Goal: Information Seeking & Learning: Check status

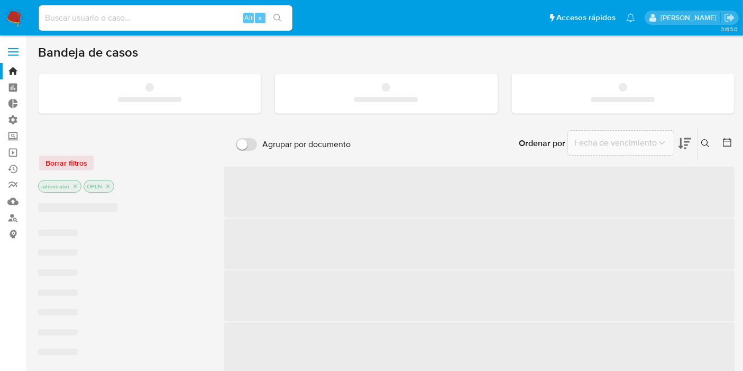
click at [213, 19] on input at bounding box center [166, 18] width 254 height 14
paste input "54eDtgOPnNwc2LoUVd9GsV7H"
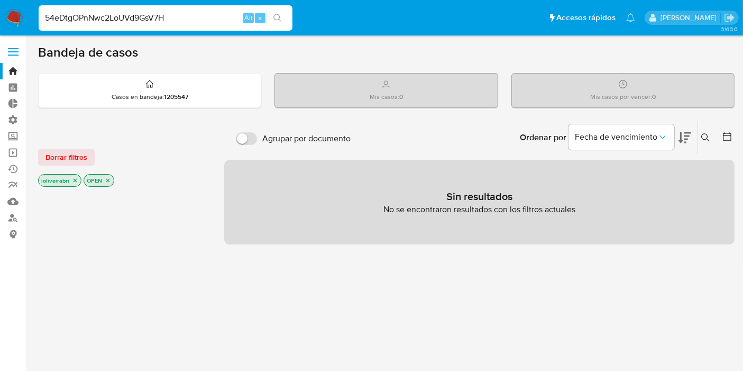
type input "54eDtgOPnNwc2LoUVd9GsV7H"
click at [269, 23] on button "search-icon" at bounding box center [278, 18] width 22 height 15
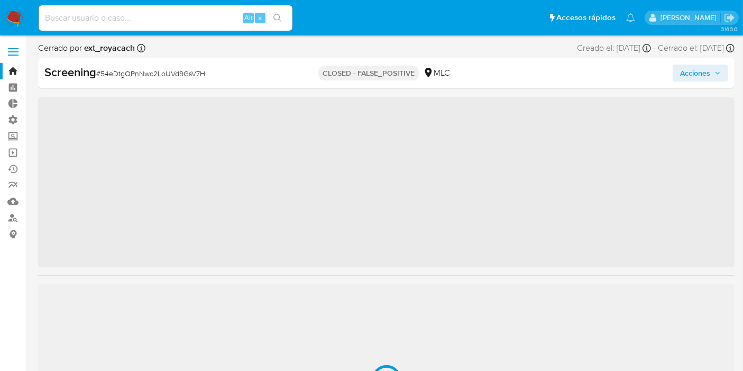
scroll to position [497, 0]
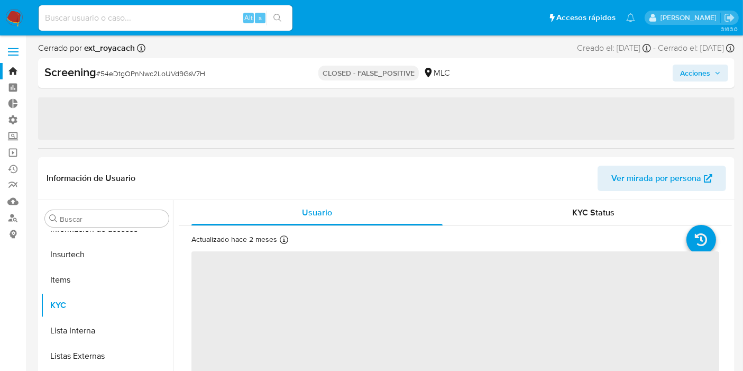
select select "10"
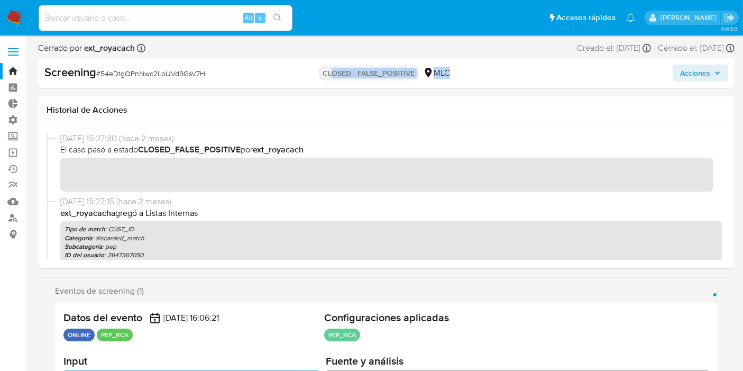
drag, startPoint x: 468, startPoint y: 73, endPoint x: 302, endPoint y: 65, distance: 166.3
click at [329, 62] on div "Screening # 54eDtgOPnNwc2LoUVd9GsV7H CLOSED - FALSE_POSITIVE MLC Acciones" at bounding box center [386, 73] width 696 height 30
click at [297, 65] on div "CLOSED - FALSE_POSITIVE MLC" at bounding box center [386, 73] width 225 height 17
drag, startPoint x: 316, startPoint y: 73, endPoint x: 455, endPoint y: 74, distance: 139.1
click at [455, 74] on div "CLOSED - FALSE_POSITIVE MLC" at bounding box center [386, 73] width 225 height 17
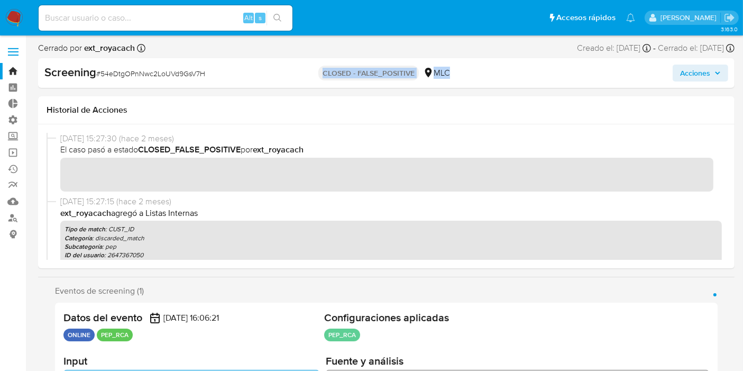
click at [455, 74] on div "CLOSED - FALSE_POSITIVE MLC" at bounding box center [386, 73] width 225 height 17
drag, startPoint x: 456, startPoint y: 76, endPoint x: 322, endPoint y: 60, distance: 135.3
click at [322, 60] on div "Screening # 54eDtgOPnNwc2LoUVd9GsV7H CLOSED - FALSE_POSITIVE MLC Acciones" at bounding box center [386, 73] width 696 height 30
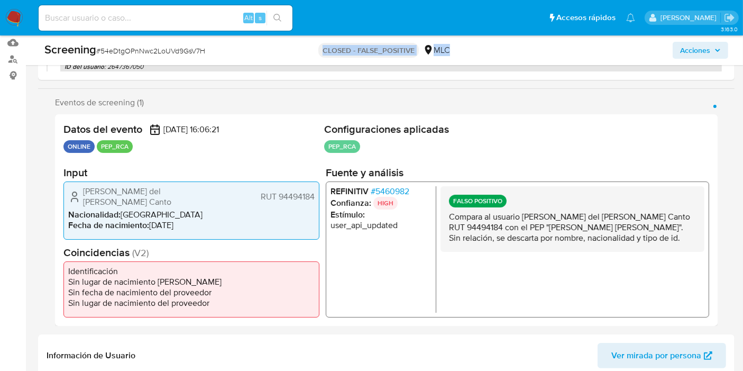
scroll to position [176, 0]
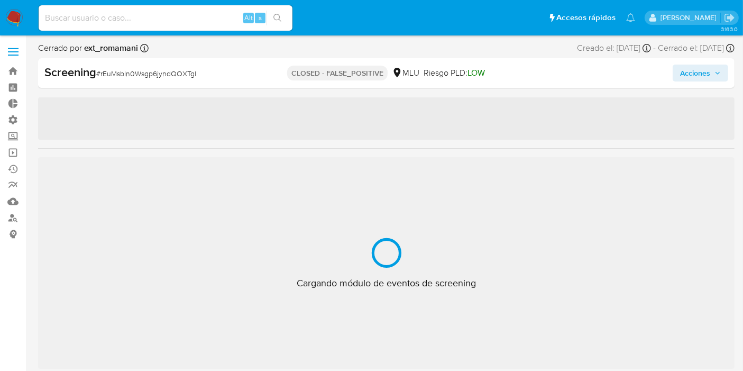
scroll to position [522, 0]
select select "10"
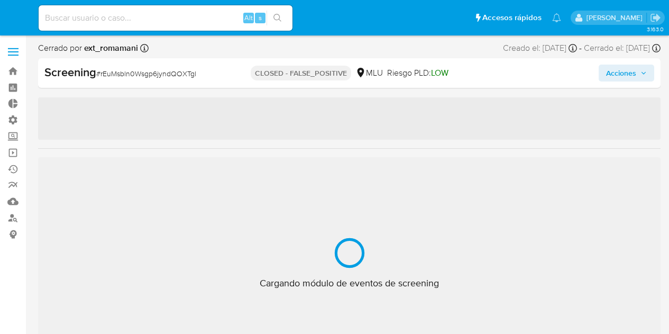
select select "10"
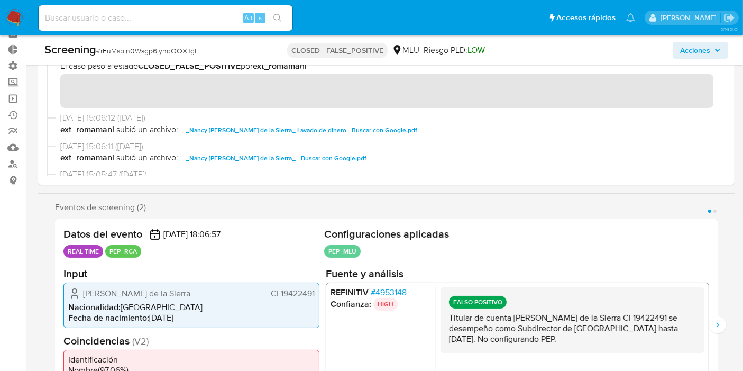
scroll to position [117, 0]
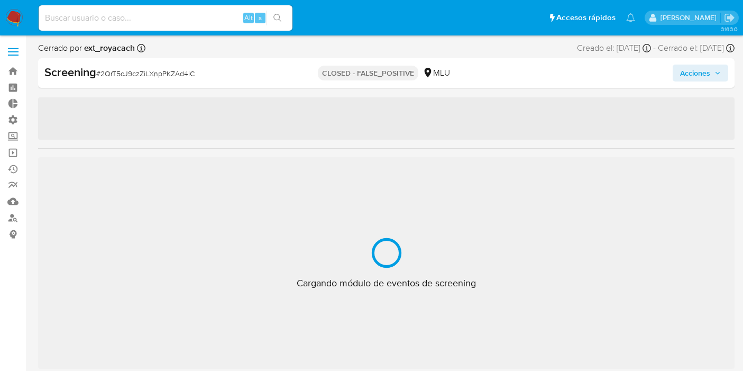
select select "10"
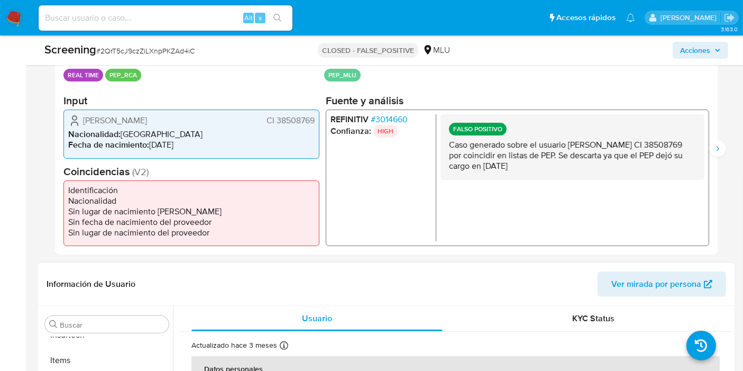
scroll to position [235, 0]
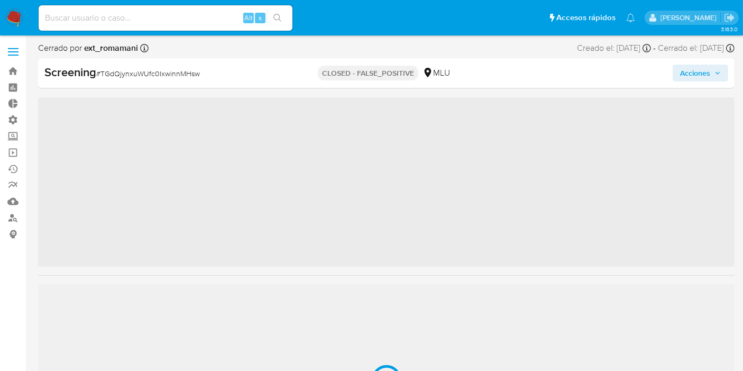
scroll to position [522, 0]
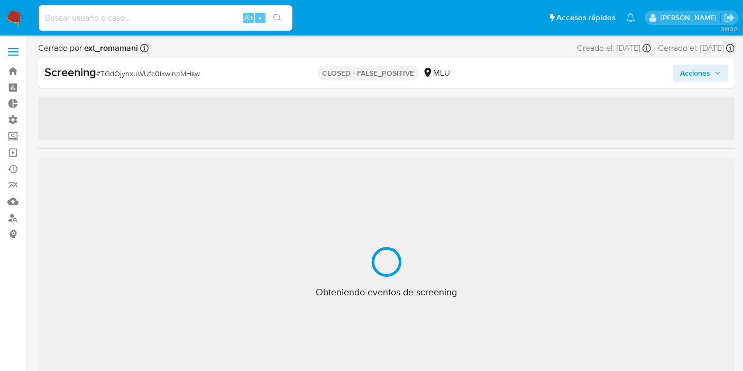
select select "10"
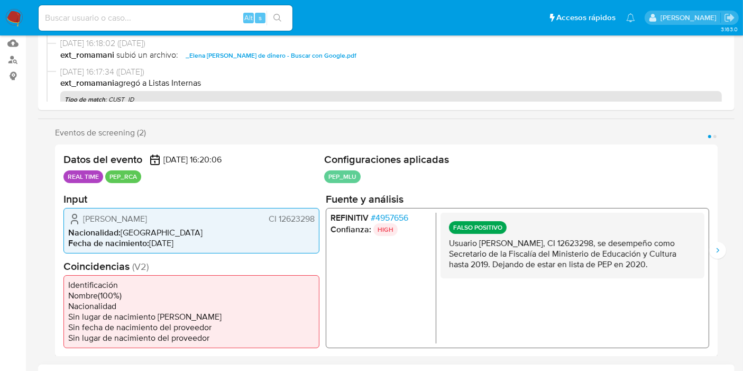
scroll to position [235, 0]
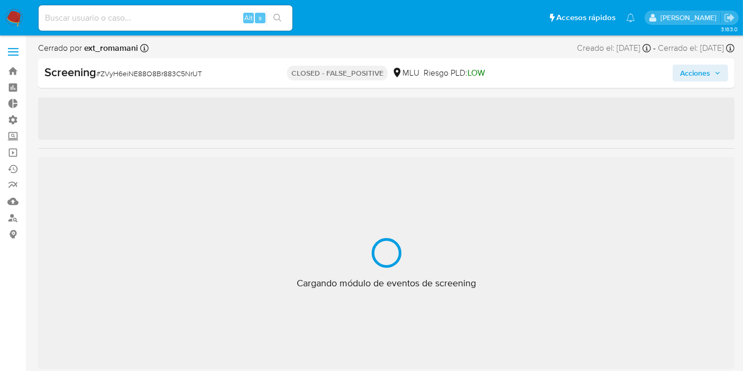
select select "10"
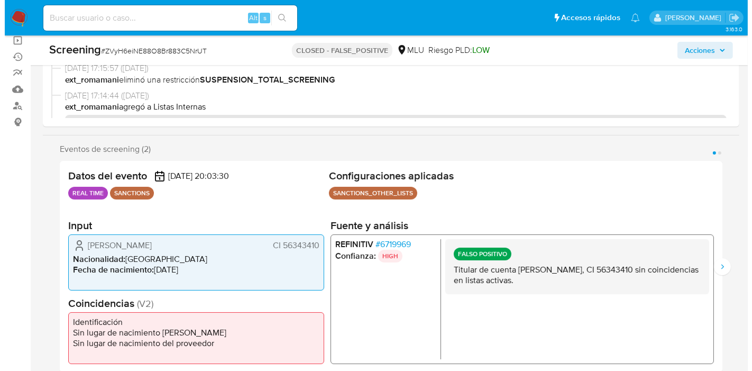
scroll to position [176, 0]
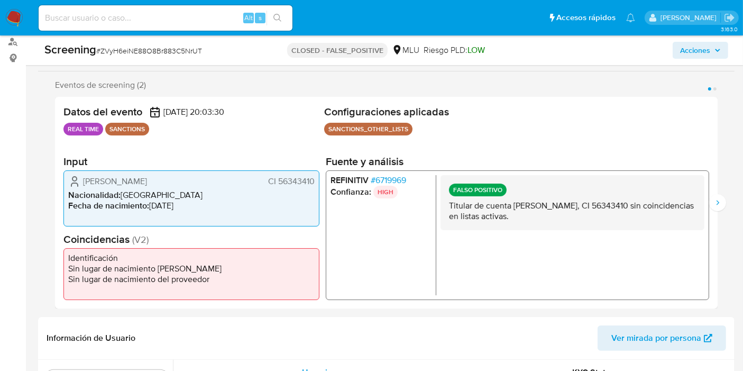
drag, startPoint x: 279, startPoint y: 179, endPoint x: 323, endPoint y: 182, distance: 44.5
click at [313, 182] on span "CI 56343410" at bounding box center [291, 181] width 47 height 11
click at [386, 175] on span "# 6719969" at bounding box center [388, 180] width 35 height 11
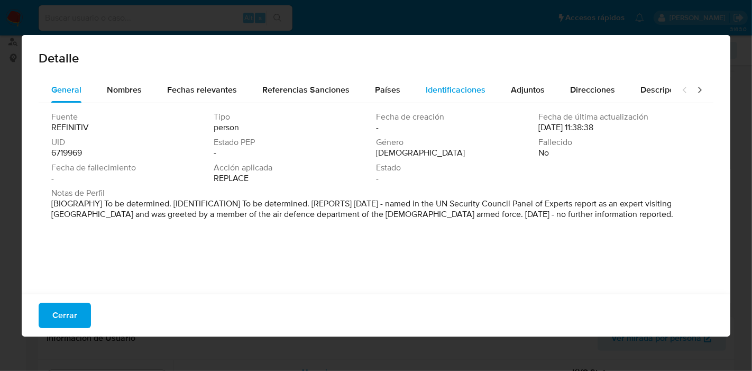
click at [479, 94] on span "Identificaciones" at bounding box center [456, 90] width 60 height 12
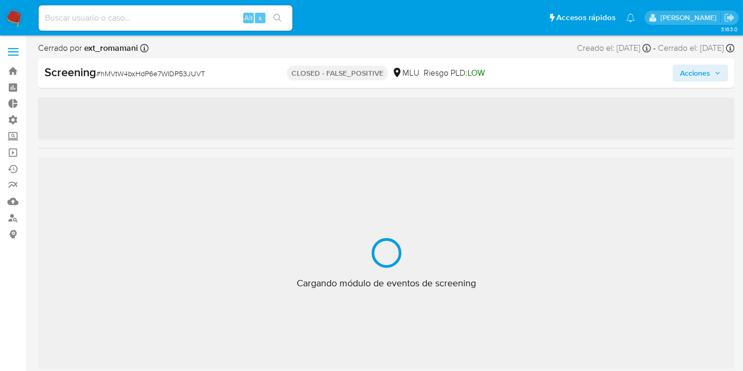
select select "10"
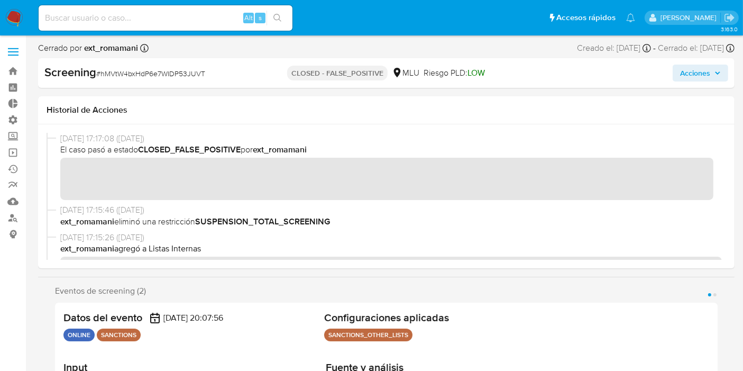
scroll to position [522, 0]
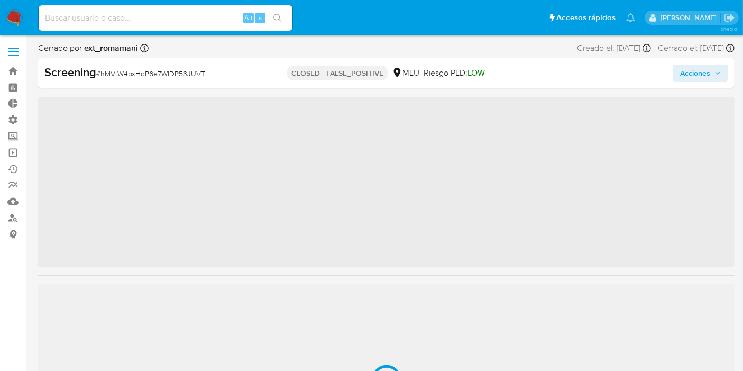
scroll to position [522, 0]
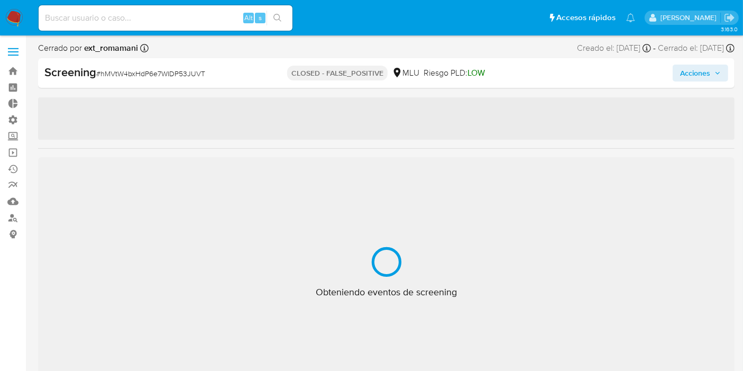
select select "10"
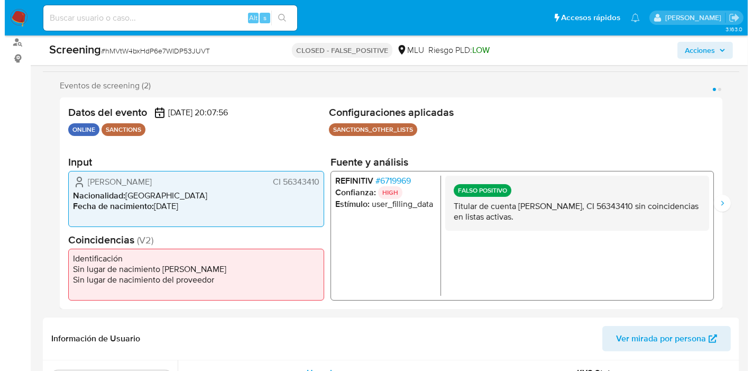
scroll to position [176, 0]
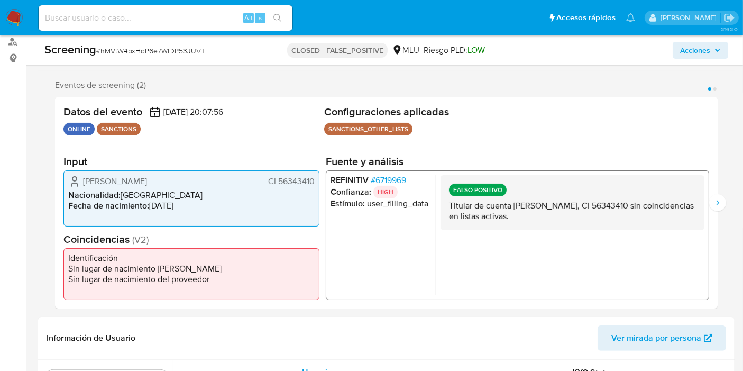
drag, startPoint x: 279, startPoint y: 180, endPoint x: 320, endPoint y: 186, distance: 41.7
click at [319, 186] on div "Datos del evento [DATE] 20:07:56 ONLINE SANCTIONS Configuraciones aplicadas SAN…" at bounding box center [386, 203] width 663 height 212
click at [395, 178] on span "# 6719969" at bounding box center [388, 180] width 35 height 11
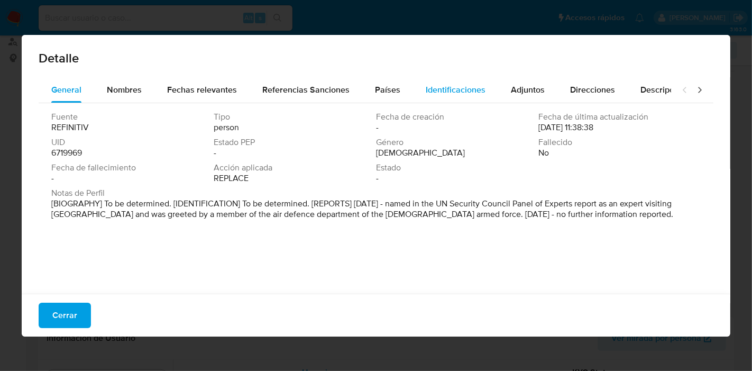
click at [426, 87] on span "Identificaciones" at bounding box center [456, 90] width 60 height 12
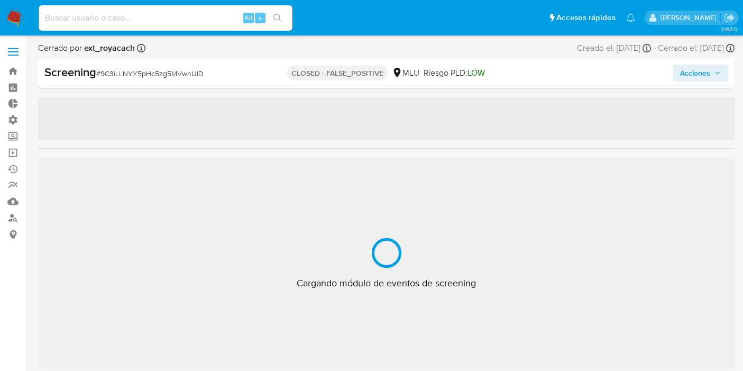
select select "10"
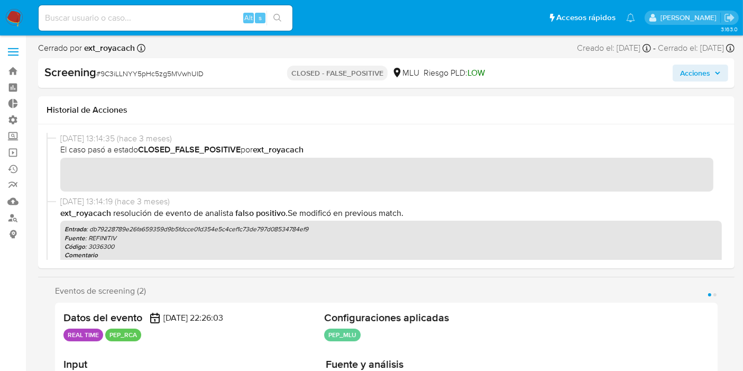
scroll to position [522, 0]
click at [176, 77] on span "# 9C3iLLNYY5pHc5zg5MVwhUID" at bounding box center [149, 73] width 107 height 11
copy span "9C3iLLNYY5pHc5zg5MVwhUID"
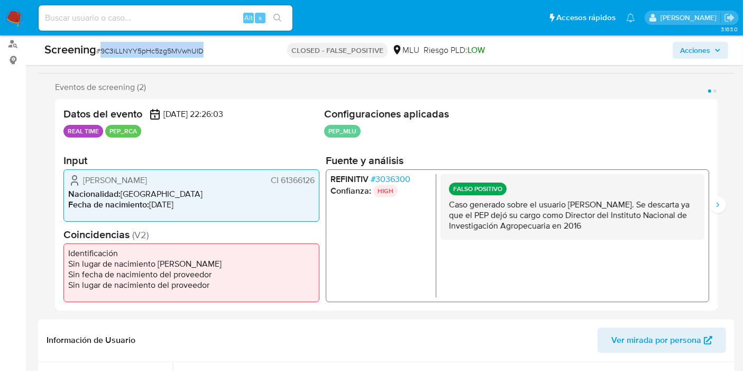
scroll to position [176, 0]
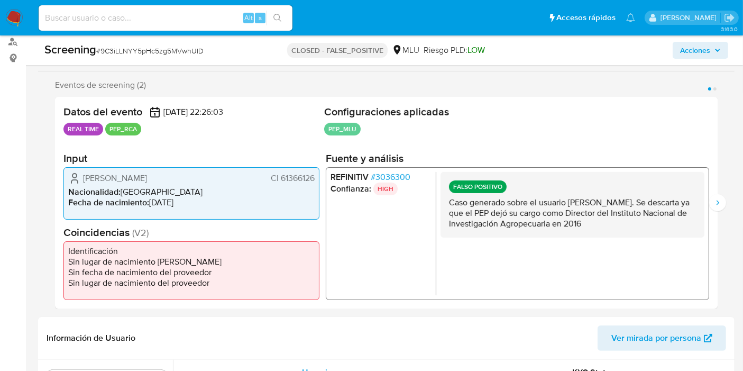
drag, startPoint x: 504, startPoint y: 200, endPoint x: 631, endPoint y: 224, distance: 129.7
click at [631, 224] on p "Caso generado sobre el usuario Fernando Alfredo Lattanzi Carignano. Se descarta…" at bounding box center [572, 213] width 247 height 32
click at [632, 225] on p "Caso generado sobre el usuario Fernando Alfredo Lattanzi Carignano. Se descarta…" at bounding box center [572, 213] width 247 height 32
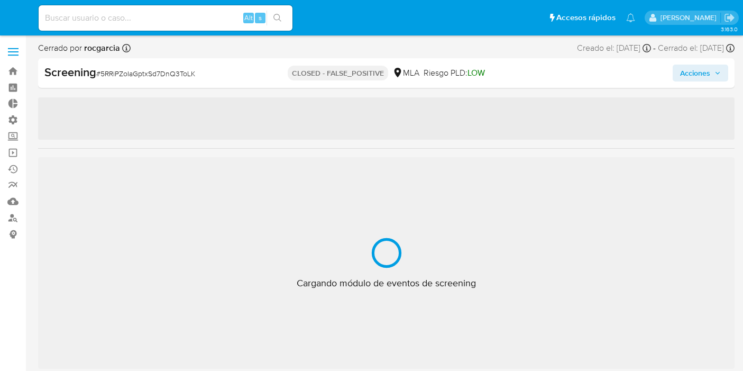
select select "10"
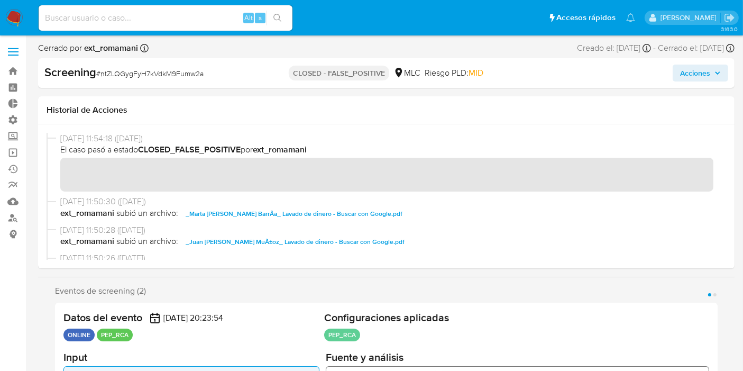
scroll to position [117, 0]
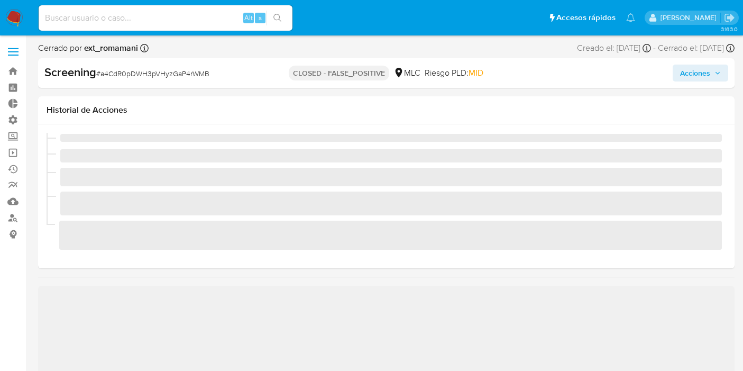
select select "10"
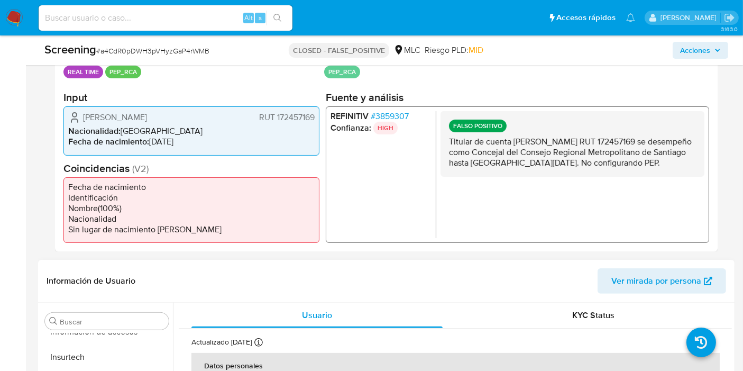
scroll to position [235, 0]
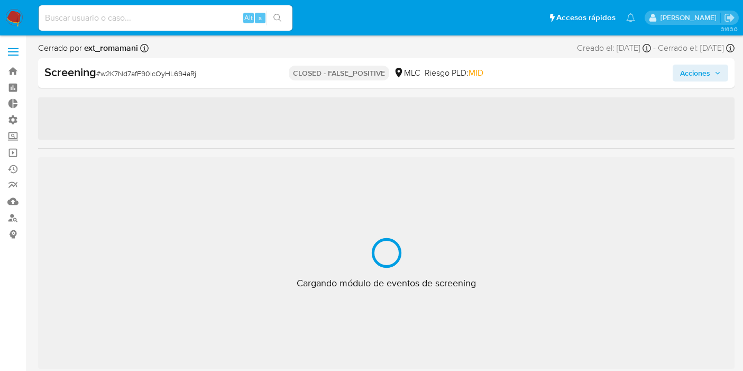
select select "10"
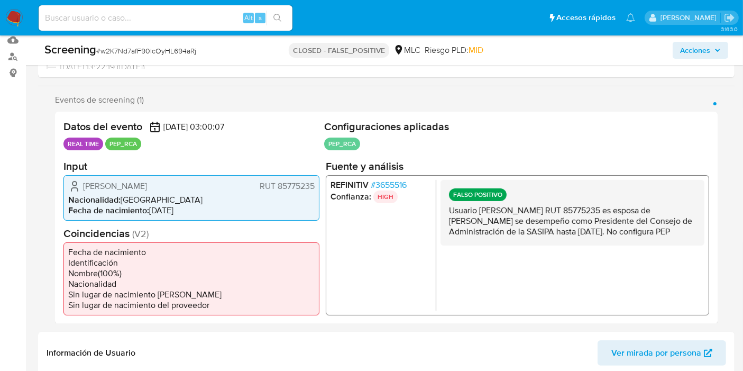
scroll to position [176, 0]
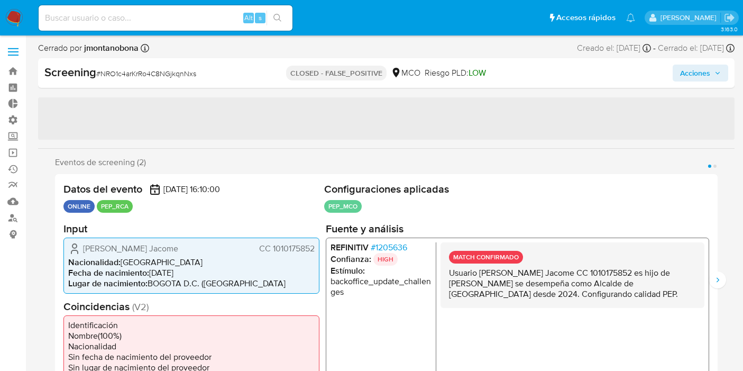
select select "10"
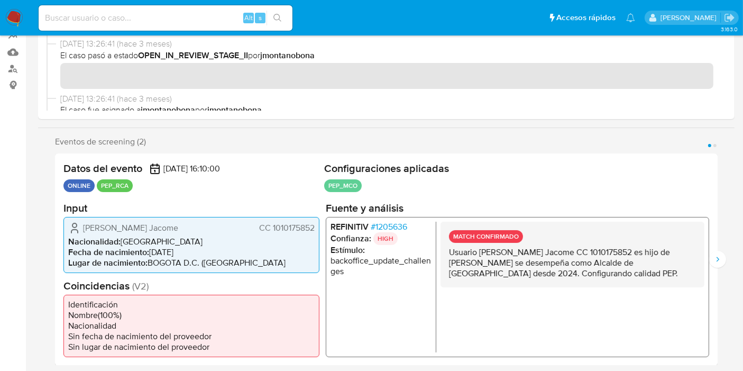
scroll to position [176, 0]
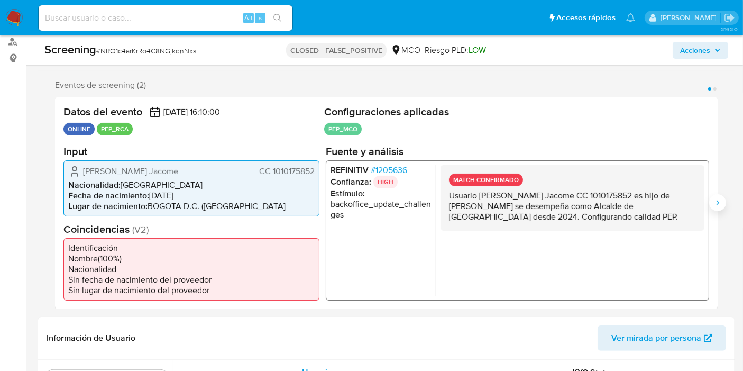
click at [713, 201] on icon "Siguiente" at bounding box center [717, 202] width 8 height 8
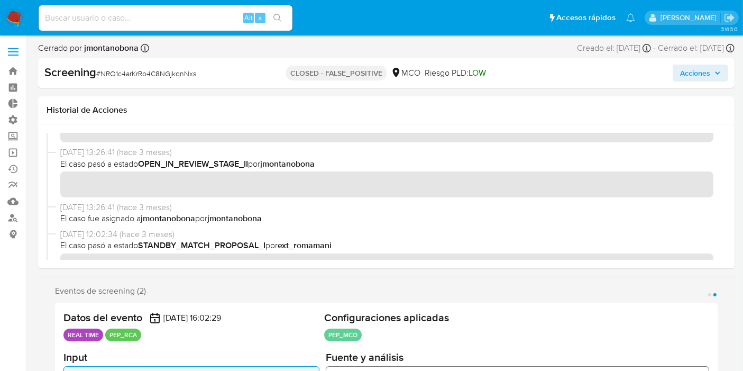
scroll to position [59, 0]
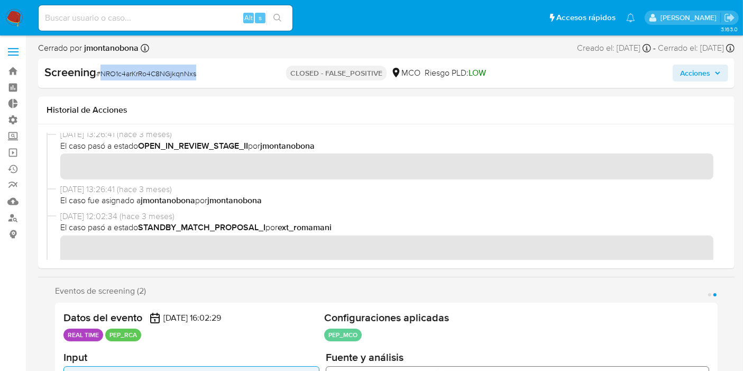
drag, startPoint x: 200, startPoint y: 78, endPoint x: 164, endPoint y: 51, distance: 44.6
click at [101, 75] on div "Screening # NRO1c4arKrRo4C8NGjkqnNxs" at bounding box center [156, 73] width 224 height 16
copy span "NRO1c4arKrRo4C8NGjkqnNxs"
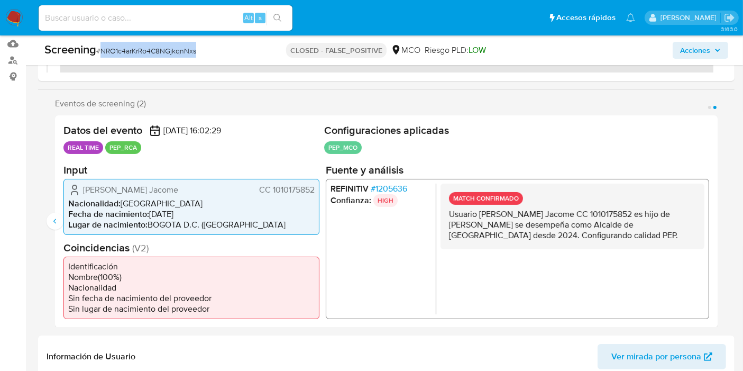
scroll to position [176, 0]
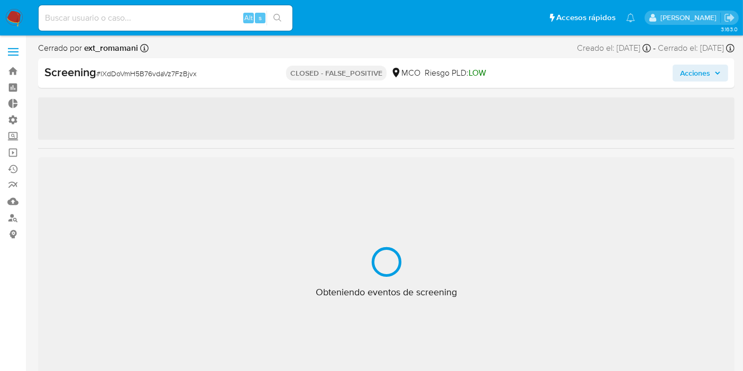
select select "10"
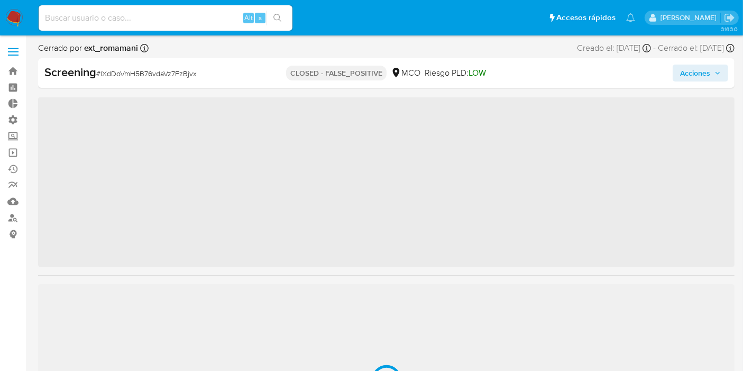
scroll to position [497, 0]
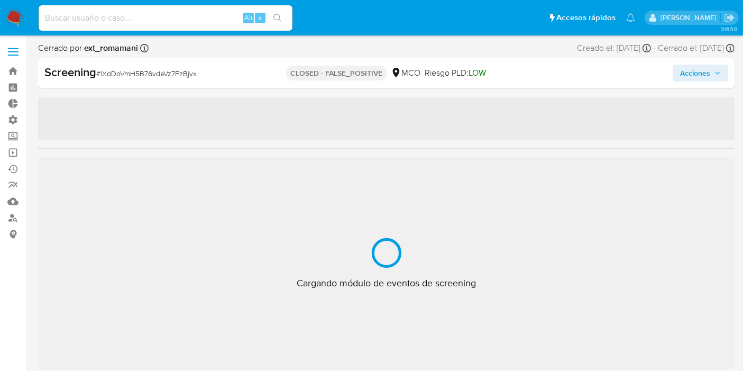
select select "10"
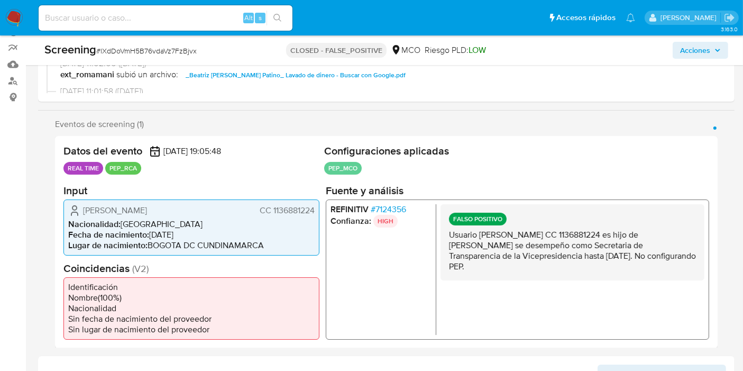
scroll to position [184, 0]
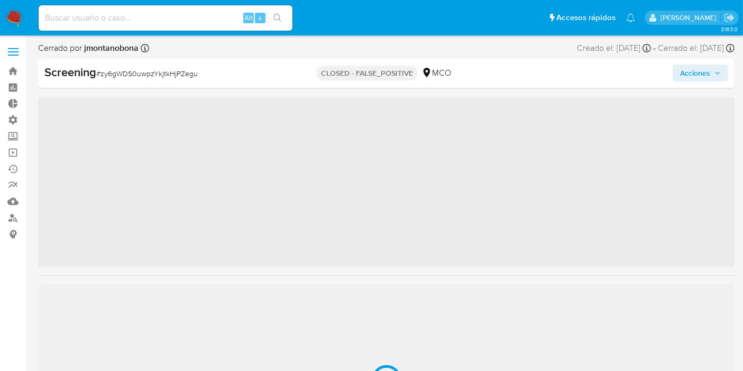
scroll to position [497, 0]
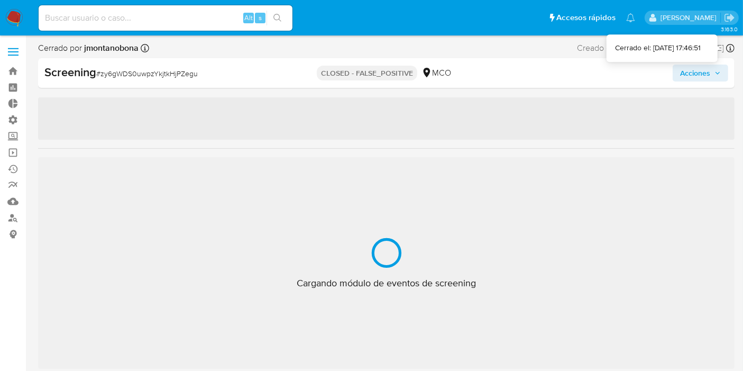
select select "10"
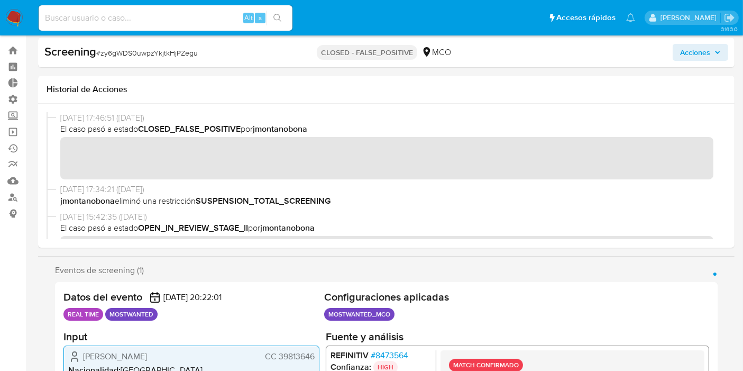
scroll to position [0, 0]
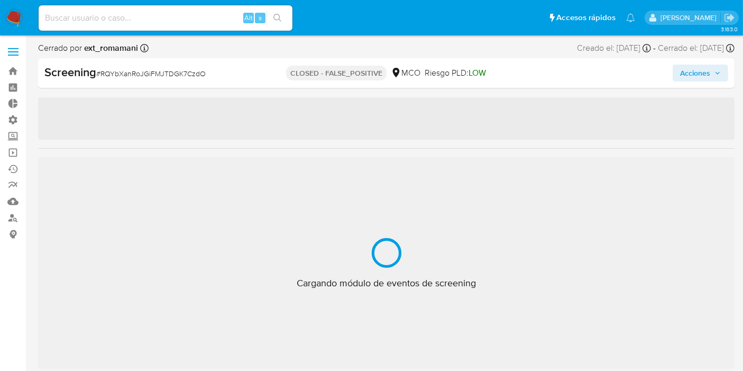
scroll to position [497, 0]
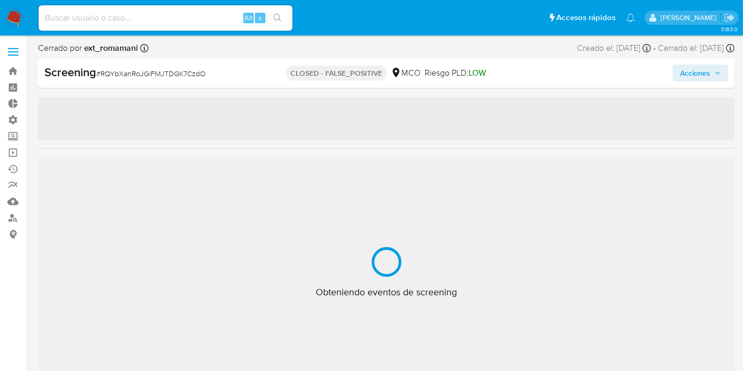
select select "10"
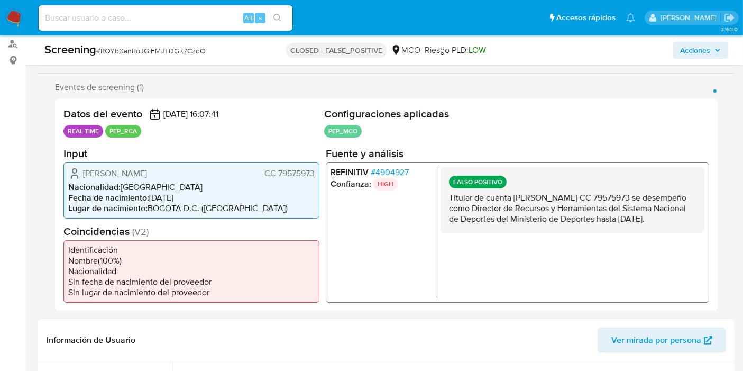
scroll to position [176, 0]
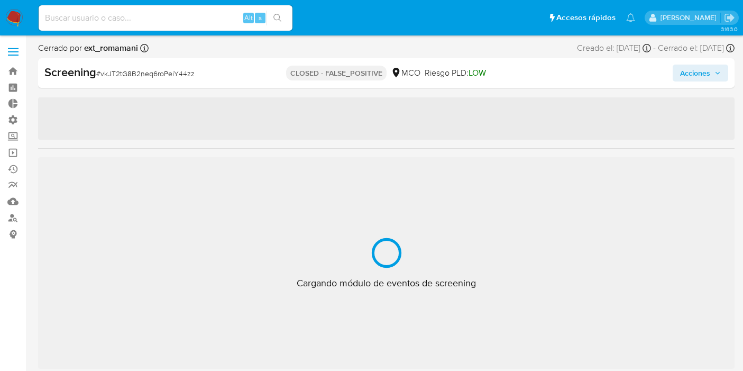
select select "10"
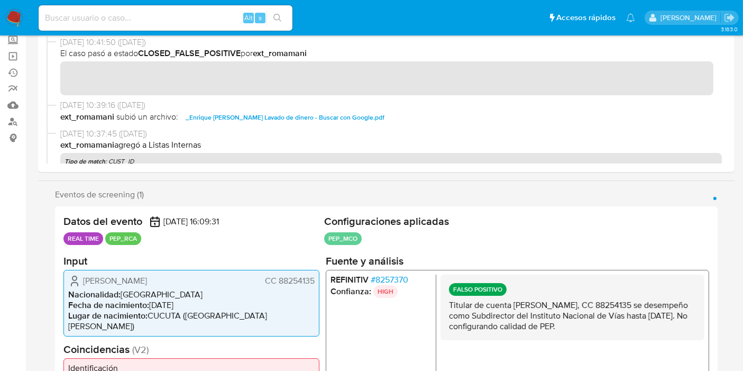
scroll to position [117, 0]
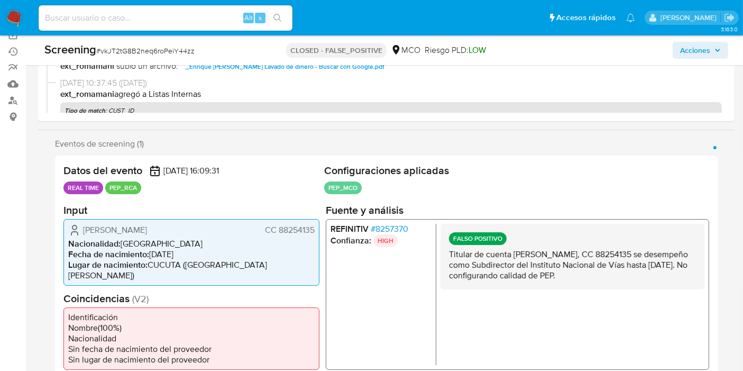
click at [127, 52] on span "# vkJT2tG8B2neq6roPeiY44zz" at bounding box center [145, 50] width 98 height 11
copy span "vkJT2tG8B2neq6roPeiY44zz"
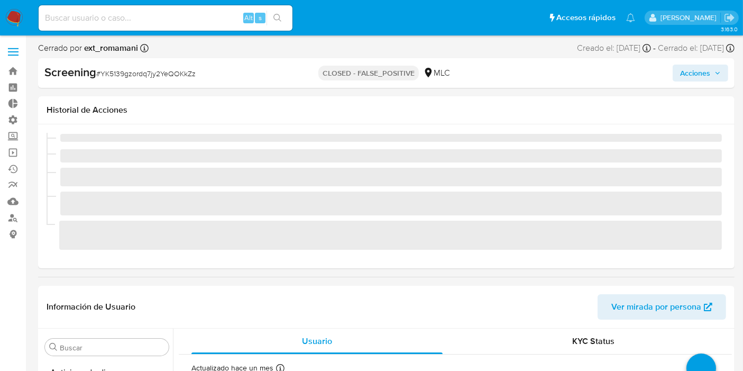
select select "10"
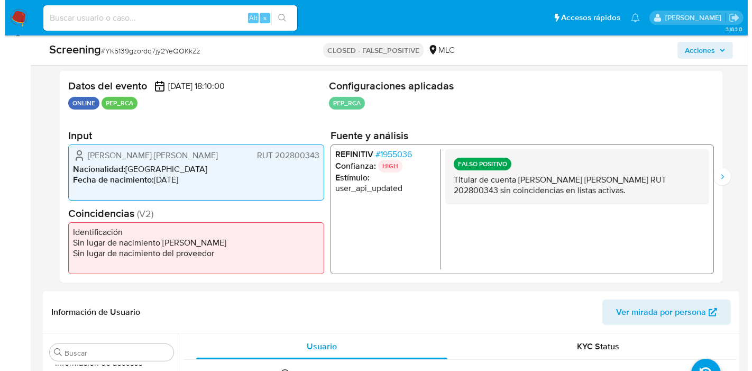
scroll to position [176, 0]
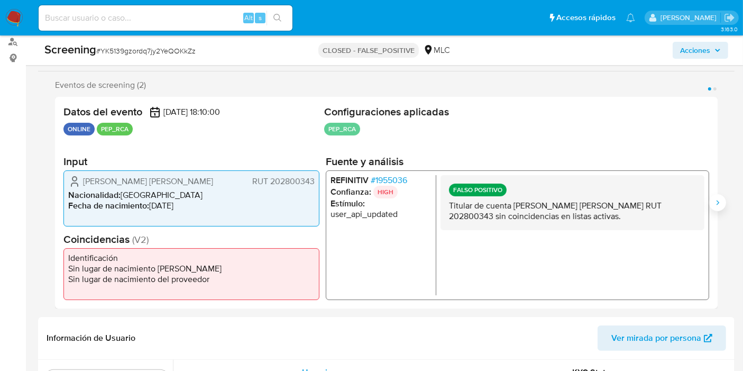
click at [712, 206] on button "Siguiente" at bounding box center [717, 202] width 17 height 17
drag, startPoint x: 271, startPoint y: 179, endPoint x: 313, endPoint y: 179, distance: 41.3
click at [313, 179] on span "RUT 202800343" at bounding box center [283, 181] width 62 height 11
click at [406, 183] on span "# 1955036" at bounding box center [389, 180] width 36 height 11
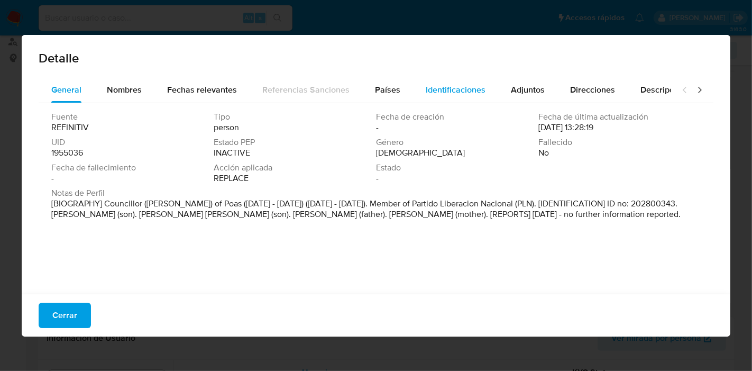
click at [456, 87] on span "Identificaciones" at bounding box center [456, 90] width 60 height 12
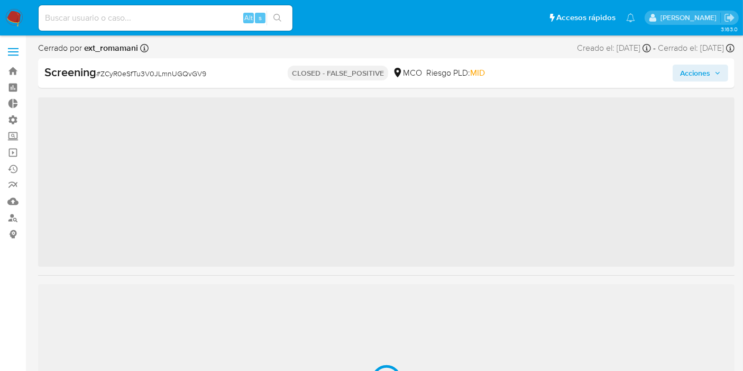
scroll to position [497, 0]
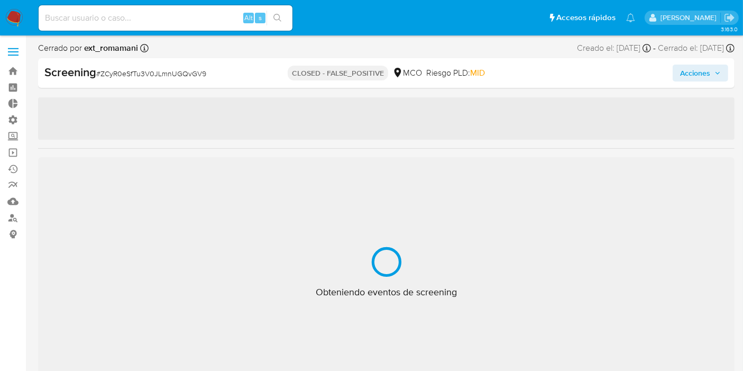
select select "10"
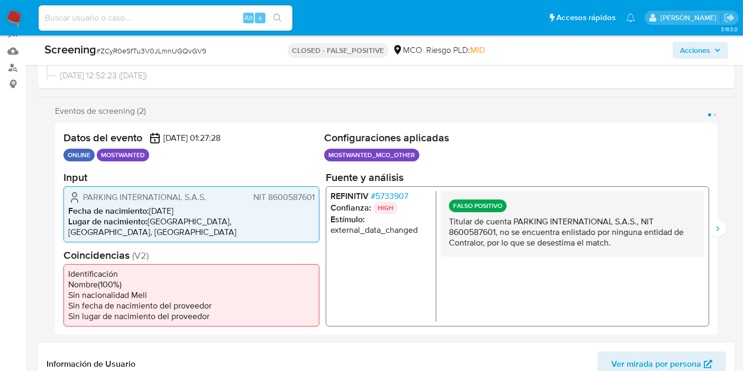
scroll to position [176, 0]
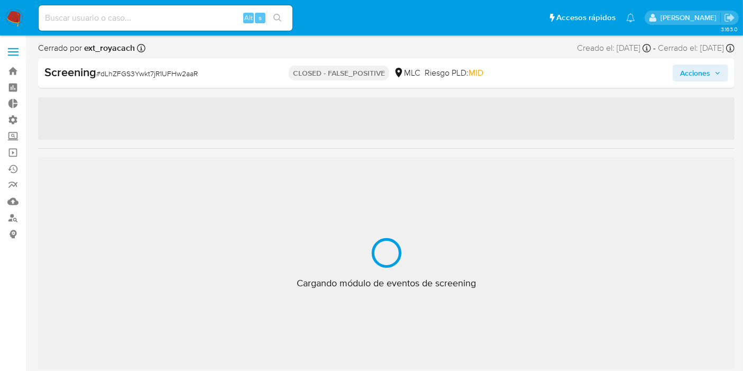
scroll to position [497, 0]
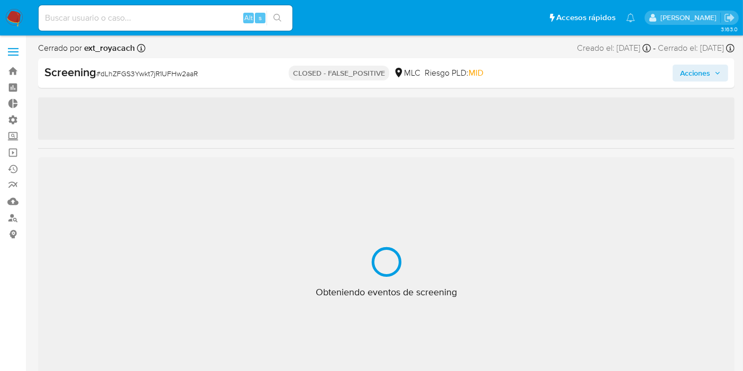
select select "10"
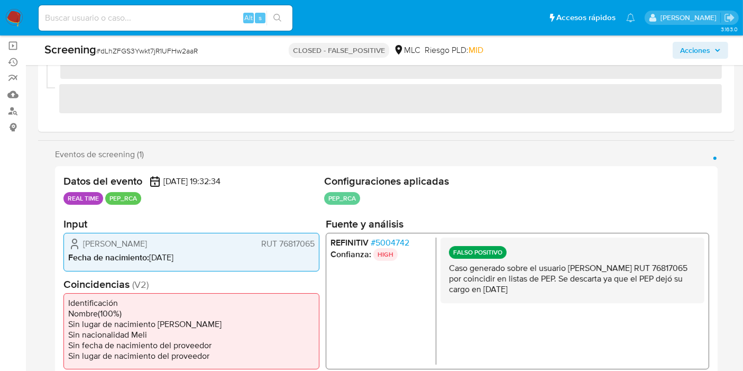
scroll to position [108, 0]
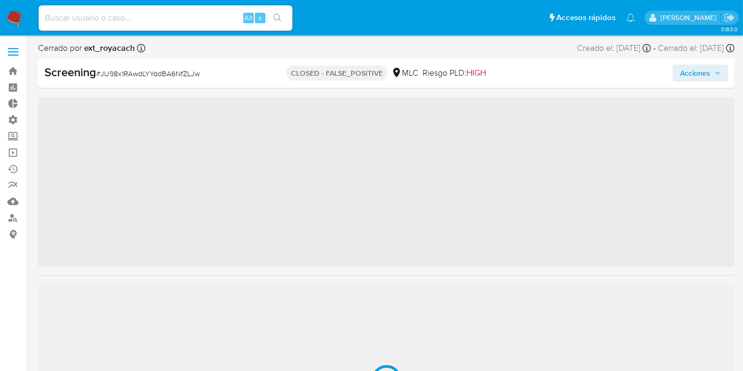
scroll to position [456, 0]
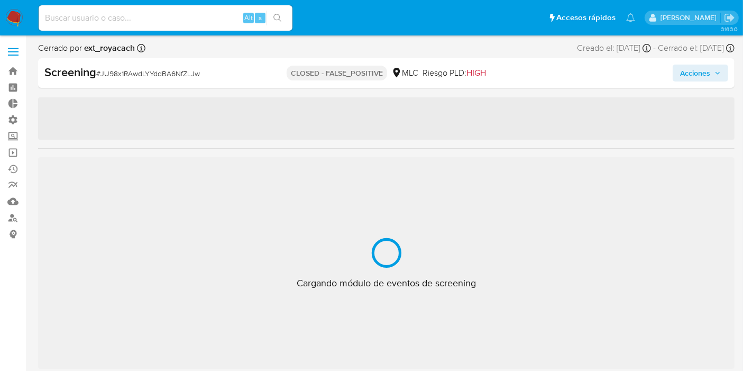
select select "10"
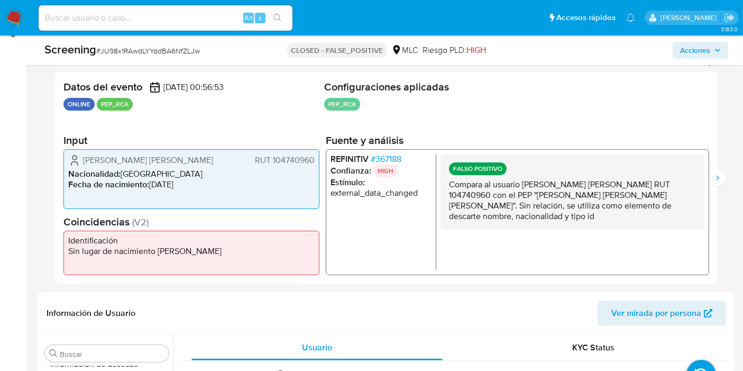
scroll to position [176, 0]
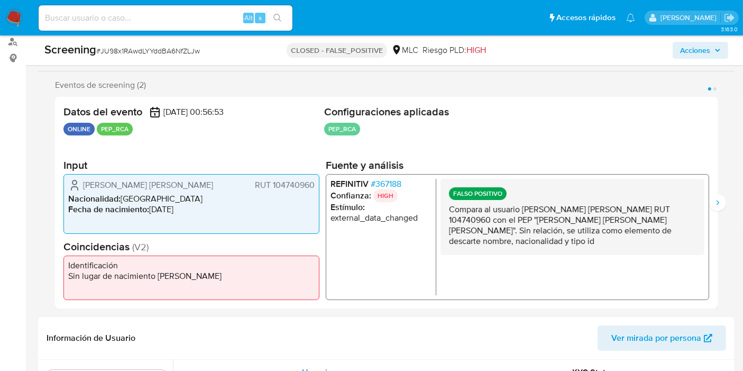
drag, startPoint x: 272, startPoint y: 186, endPoint x: 356, endPoint y: 187, distance: 84.1
click at [319, 182] on div "Datos del evento [DATE] 00:56:53 ONLINE PEP_RCA Configuraciones aplicadas PEP_R…" at bounding box center [386, 203] width 663 height 212
click at [722, 201] on button "Siguiente" at bounding box center [717, 202] width 17 height 17
drag, startPoint x: 271, startPoint y: 186, endPoint x: 353, endPoint y: 178, distance: 82.4
click at [315, 182] on div "Raúl Humberto Villar Sandoval RUT 104740960 Nacionalidad : Chile Fecha de nacim…" at bounding box center [191, 203] width 256 height 59
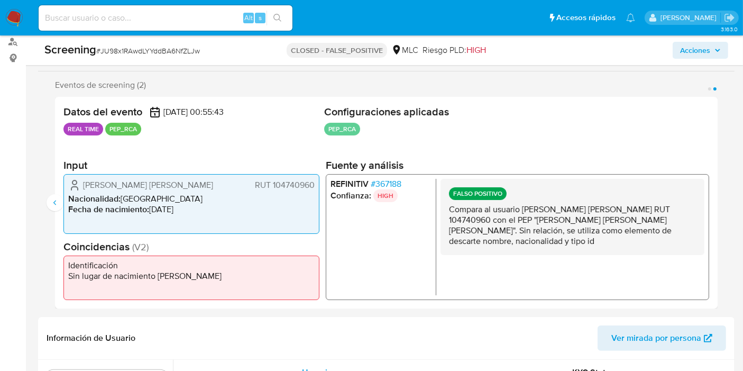
click at [383, 181] on span "# 367188" at bounding box center [386, 184] width 31 height 11
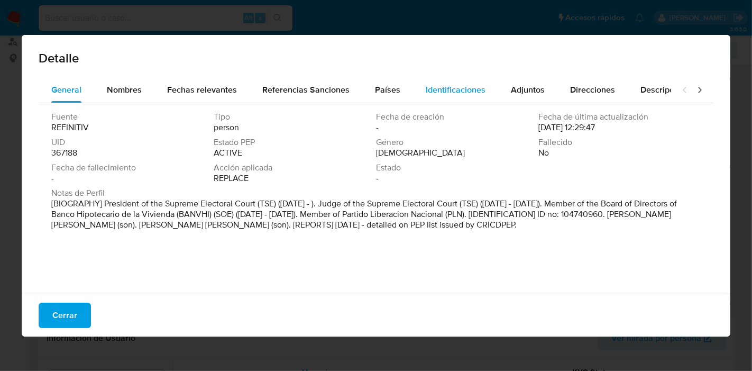
click at [454, 85] on span "Identificaciones" at bounding box center [456, 90] width 60 height 12
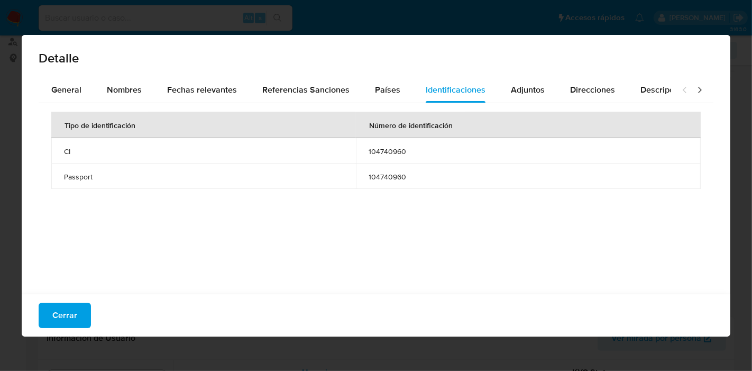
click at [77, 302] on button "Cerrar" at bounding box center [65, 314] width 52 height 25
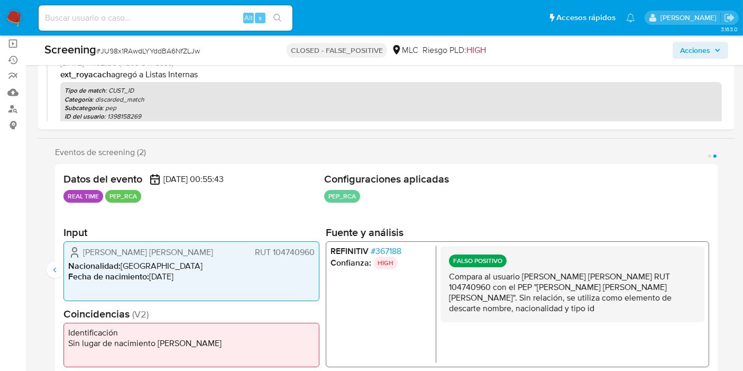
scroll to position [117, 0]
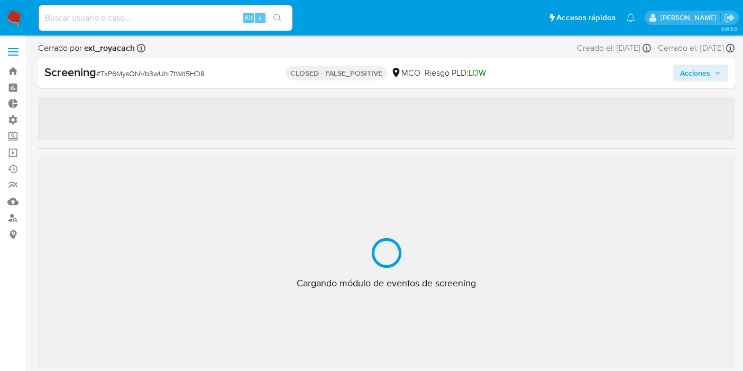
select select "10"
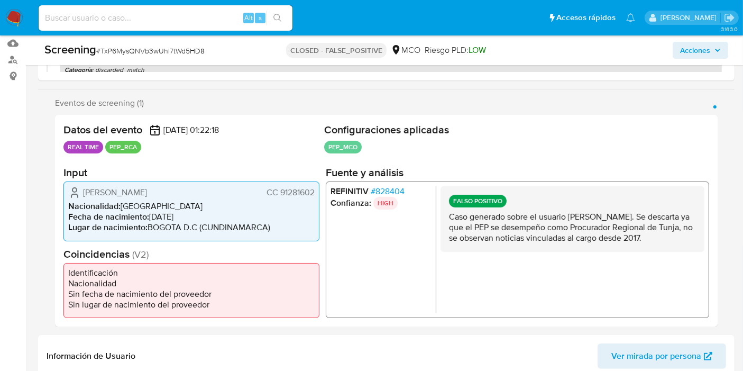
scroll to position [176, 0]
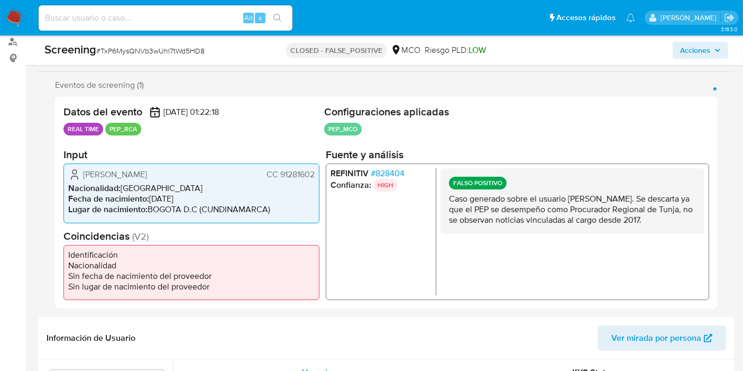
drag, startPoint x: 279, startPoint y: 171, endPoint x: 317, endPoint y: 177, distance: 38.1
click at [317, 177] on div "Oscar Mauricio Becaria Suarez CC 91281602 Nacionalidad : Colombia Fecha de naci…" at bounding box center [191, 192] width 256 height 59
click at [388, 170] on span "# 828404" at bounding box center [388, 173] width 34 height 11
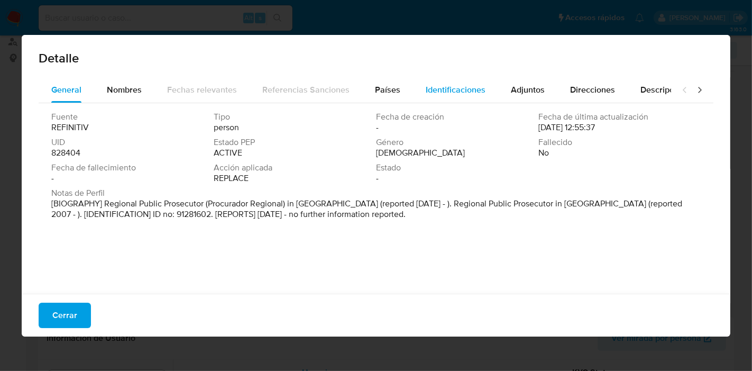
click at [435, 103] on div "Fuente REFINITIV Tipo person Fecha de creación - Fecha de última actualización …" at bounding box center [376, 195] width 675 height 185
click at [439, 96] on div "Identificaciones" at bounding box center [456, 89] width 60 height 25
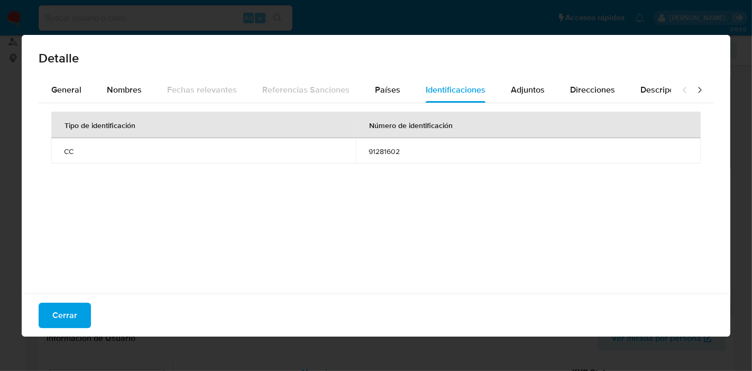
click at [83, 319] on button "Cerrar" at bounding box center [65, 314] width 52 height 25
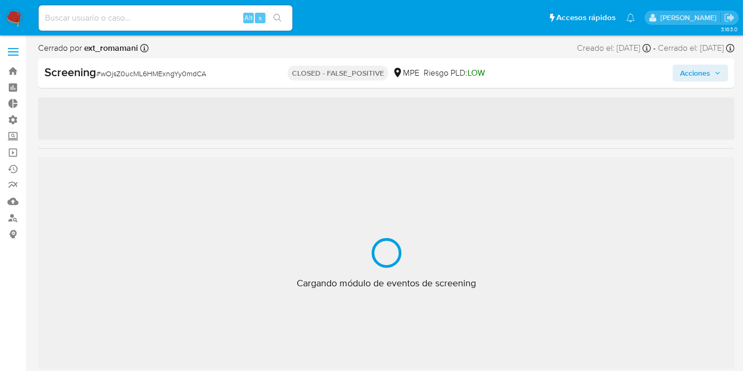
select select "10"
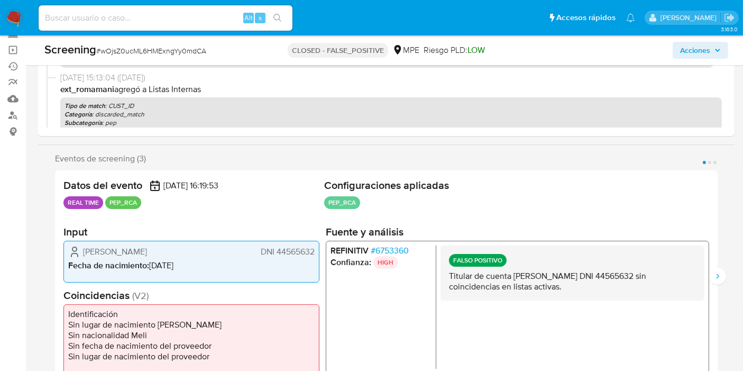
scroll to position [117, 0]
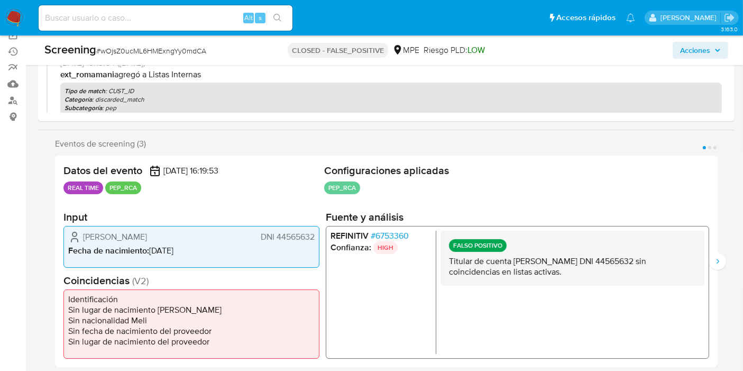
drag, startPoint x: 277, startPoint y: 232, endPoint x: 283, endPoint y: 235, distance: 6.9
click at [283, 235] on span "DNI 44565632" at bounding box center [288, 236] width 54 height 11
click at [275, 235] on span "DNI 44565632" at bounding box center [288, 236] width 54 height 11
drag, startPoint x: 276, startPoint y: 237, endPoint x: 314, endPoint y: 237, distance: 38.1
click at [314, 237] on span "DNI 44565632" at bounding box center [288, 236] width 54 height 11
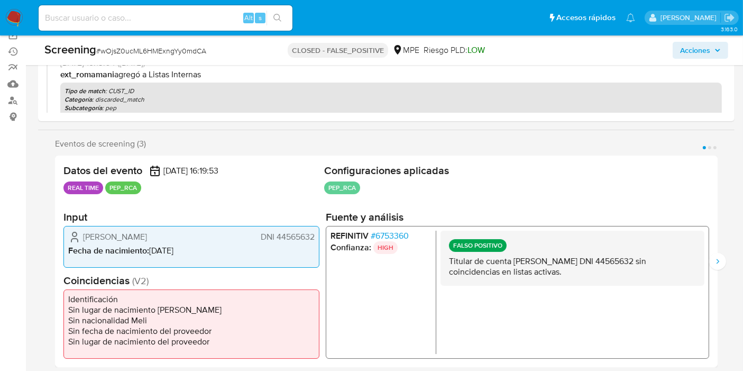
click at [383, 235] on span "# 6753360" at bounding box center [390, 235] width 38 height 11
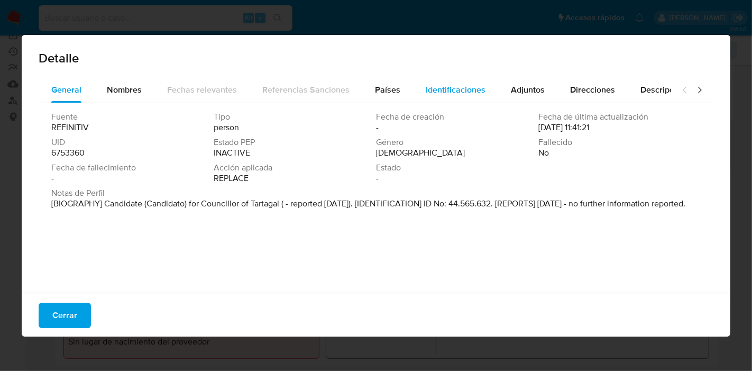
click at [469, 95] on div "Identificaciones" at bounding box center [456, 89] width 60 height 25
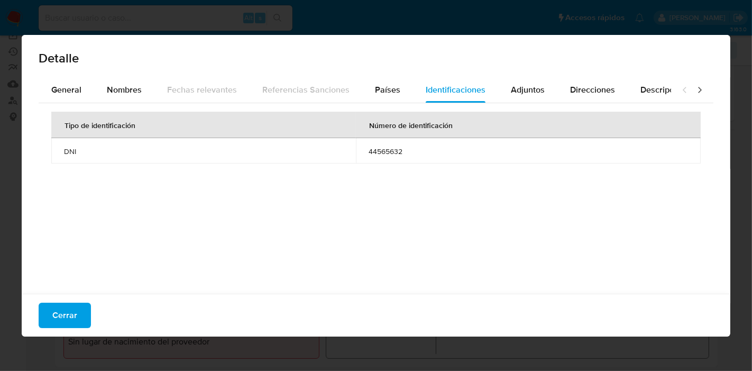
click at [68, 313] on span "Cerrar" at bounding box center [64, 315] width 25 height 23
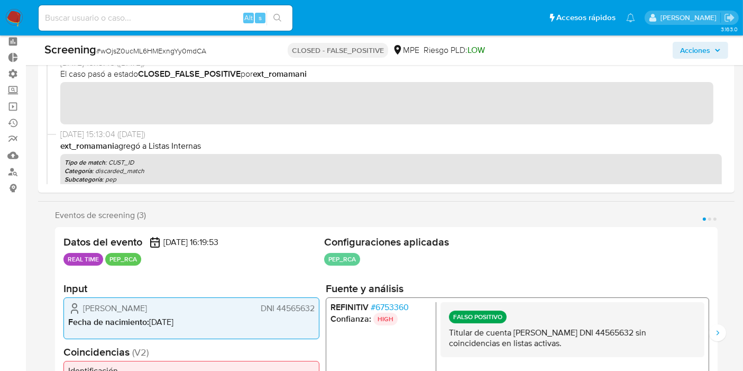
scroll to position [0, 0]
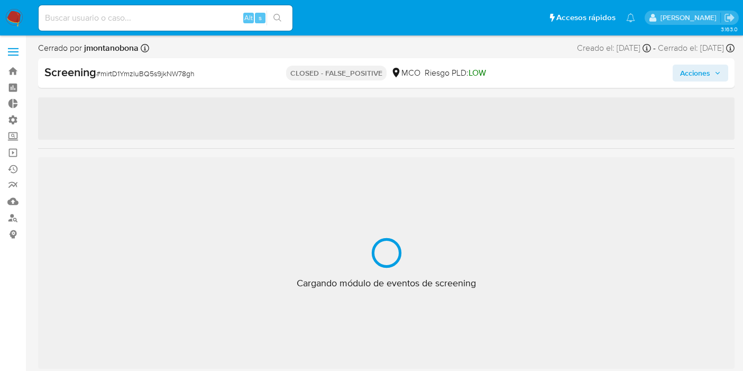
select select "10"
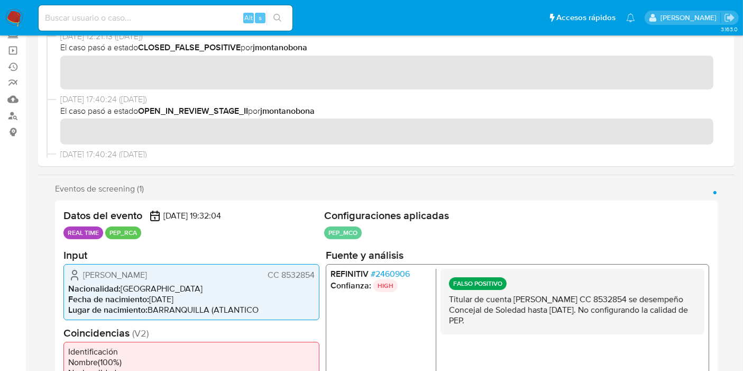
scroll to position [176, 0]
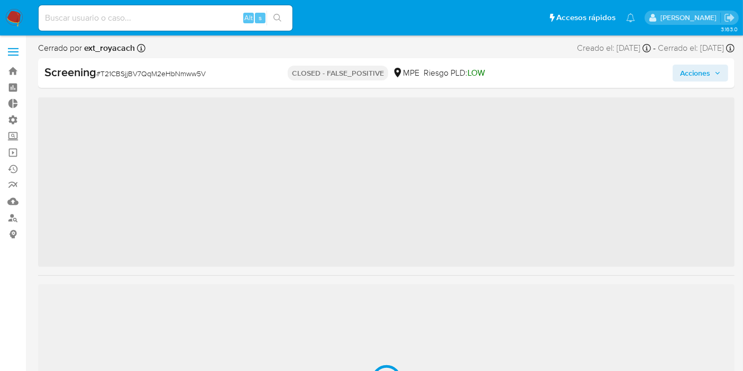
scroll to position [497, 0]
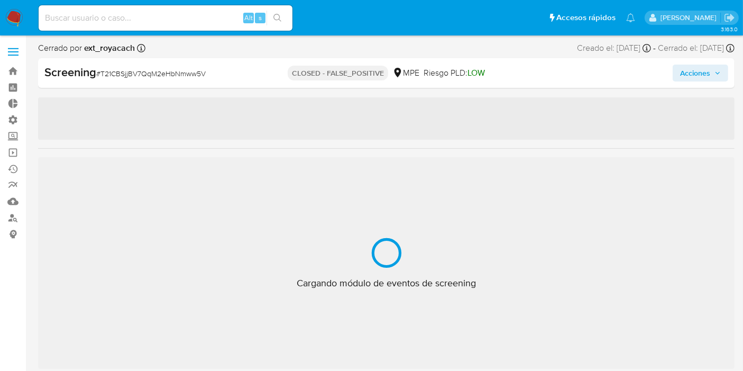
select select "10"
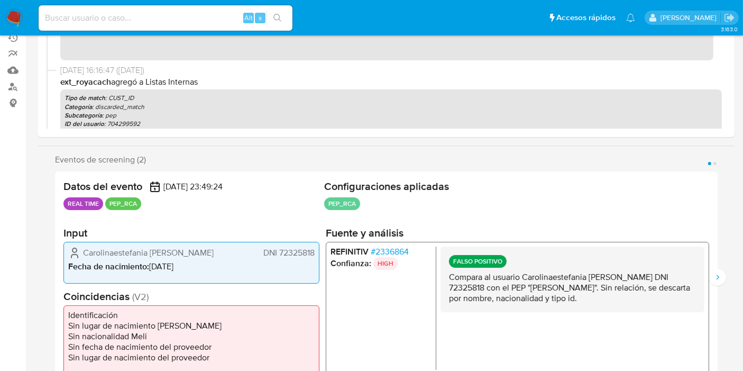
scroll to position [176, 0]
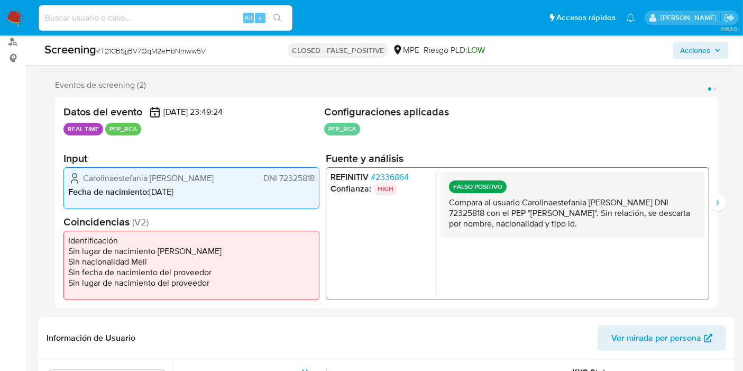
drag, startPoint x: 447, startPoint y: 200, endPoint x: 588, endPoint y: 226, distance: 143.7
click at [588, 226] on div "FALSO POSITIVO Compara al usuario Carolinaestefania Mejia Mujica DNI 72325818 c…" at bounding box center [573, 204] width 264 height 66
click at [588, 227] on p "Compara al usuario Carolinaestefania Mejia Mujica DNI 72325818 con el PEP "jose…" at bounding box center [572, 213] width 247 height 32
drag, startPoint x: 586, startPoint y: 224, endPoint x: 456, endPoint y: 240, distance: 131.0
click at [438, 201] on div "REFINITIV # 2336864 Confianza: HIGH FALSO POSITIVO Compara al usuario Carolinae…" at bounding box center [517, 233] width 383 height 133
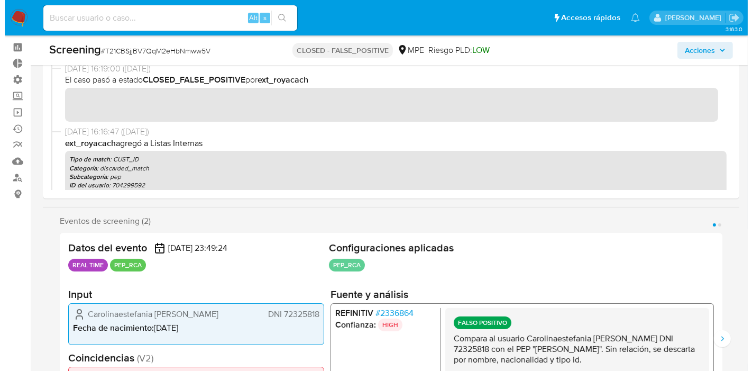
scroll to position [59, 0]
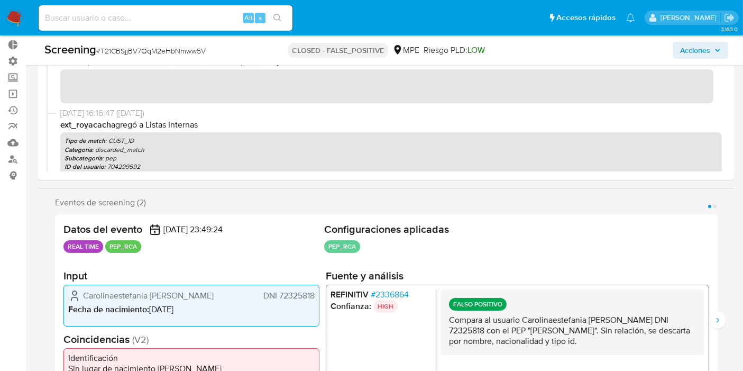
drag, startPoint x: 278, startPoint y: 293, endPoint x: 316, endPoint y: 297, distance: 38.3
click at [316, 297] on div "Carolinaestefania Mejia Mujica DNI 72325818 Fecha de nacimiento : 19/06/2000" at bounding box center [191, 305] width 256 height 42
click at [380, 293] on span "# 2336864" at bounding box center [390, 294] width 38 height 11
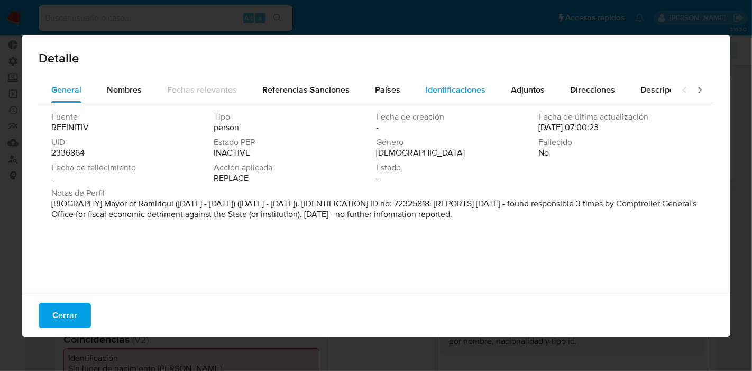
click at [439, 87] on span "Identificaciones" at bounding box center [456, 90] width 60 height 12
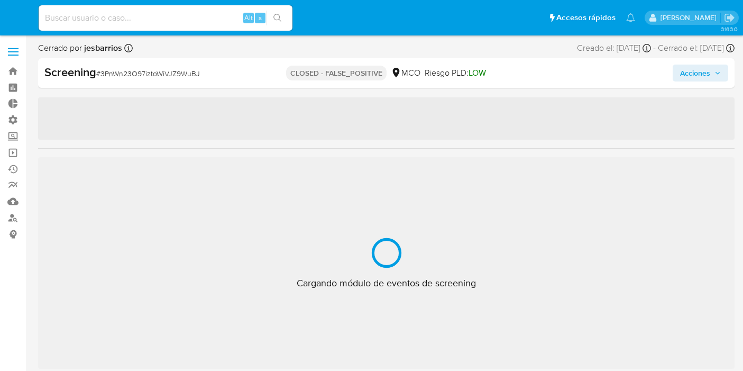
select select "10"
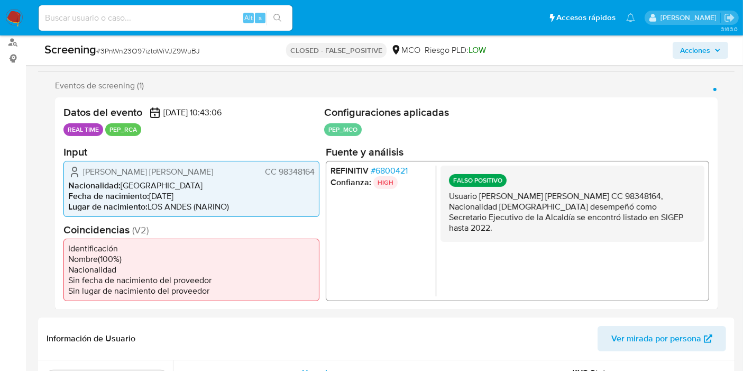
scroll to position [176, 0]
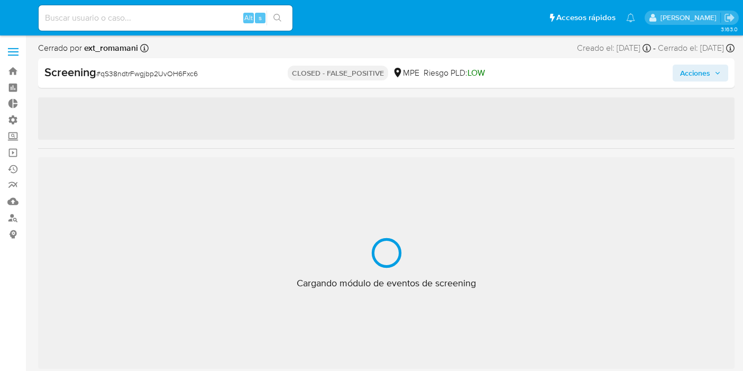
select select "10"
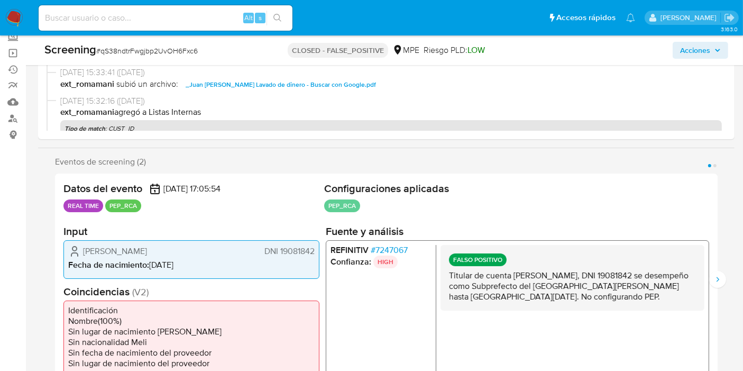
scroll to position [117, 0]
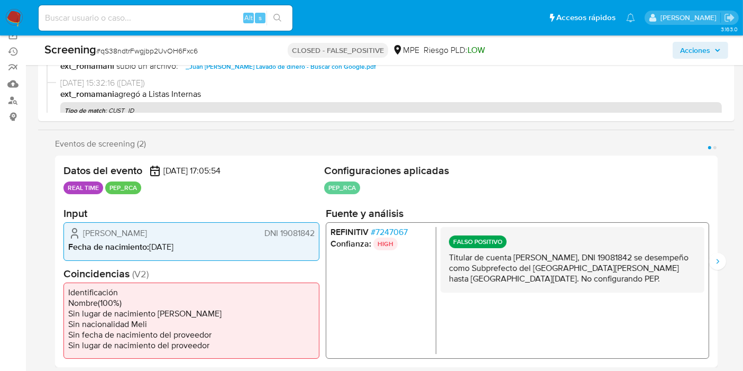
drag, startPoint x: 496, startPoint y: 252, endPoint x: 633, endPoint y: 279, distance: 140.0
click at [632, 277] on p "Titular de cuenta Juan Carlos Castro Torres, DNI 19081842 se desempeño como Sub…" at bounding box center [572, 268] width 247 height 32
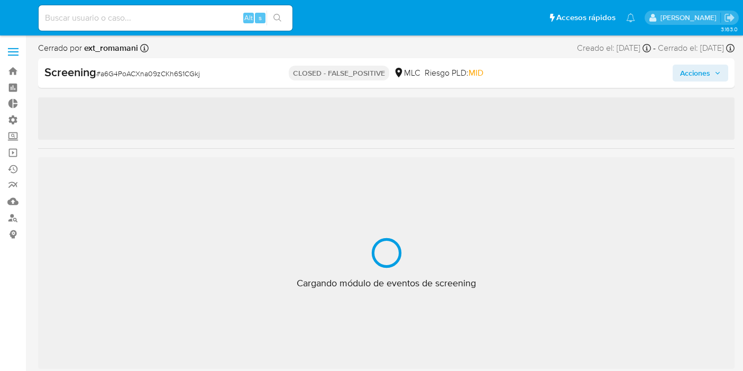
select select "10"
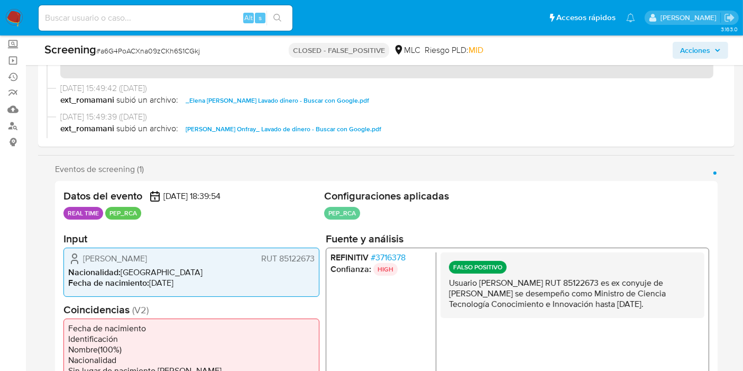
scroll to position [117, 0]
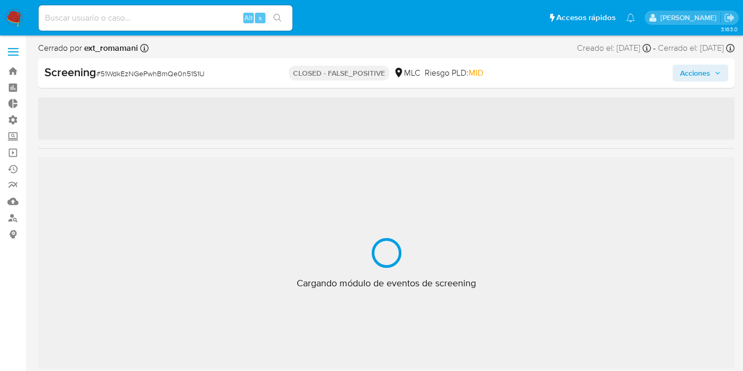
select select "10"
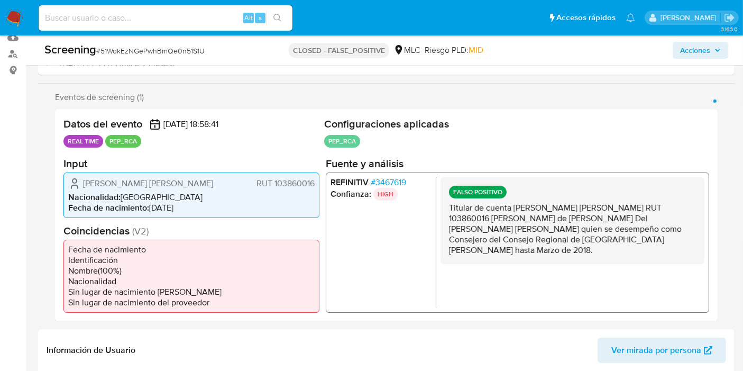
scroll to position [176, 0]
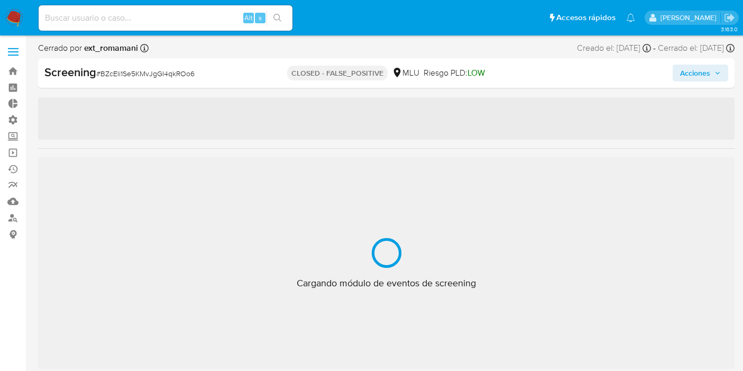
select select "10"
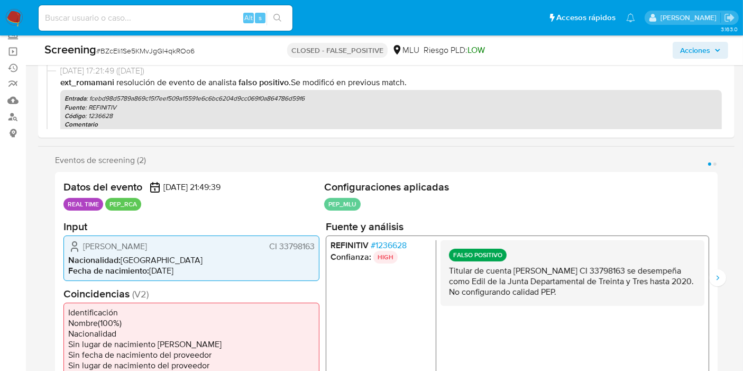
scroll to position [176, 0]
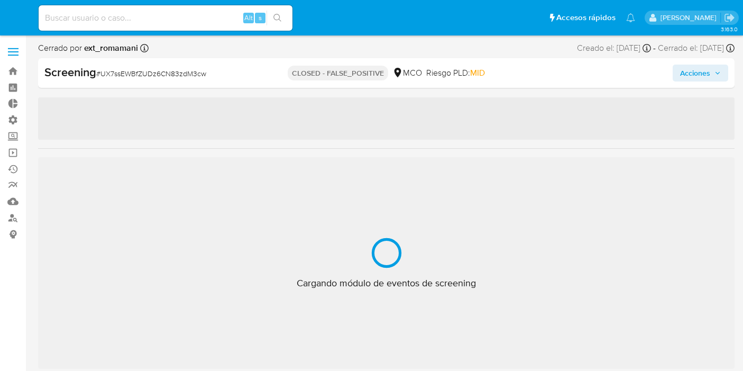
select select "10"
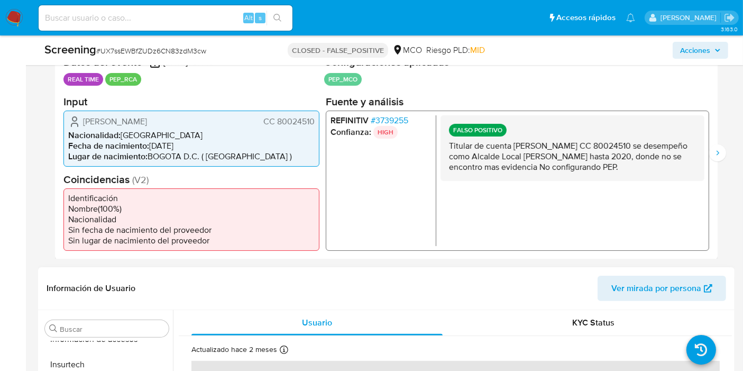
scroll to position [235, 0]
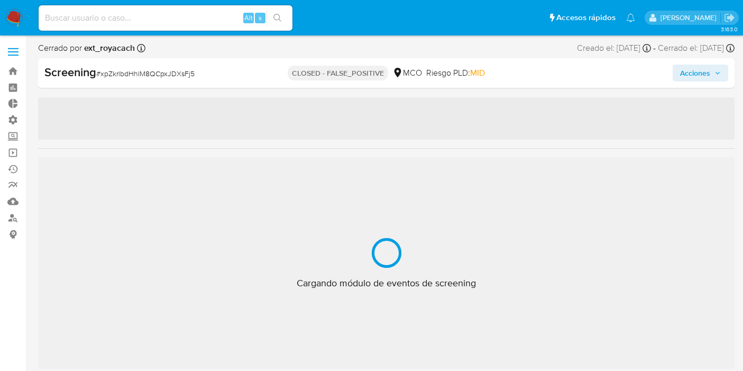
select select "10"
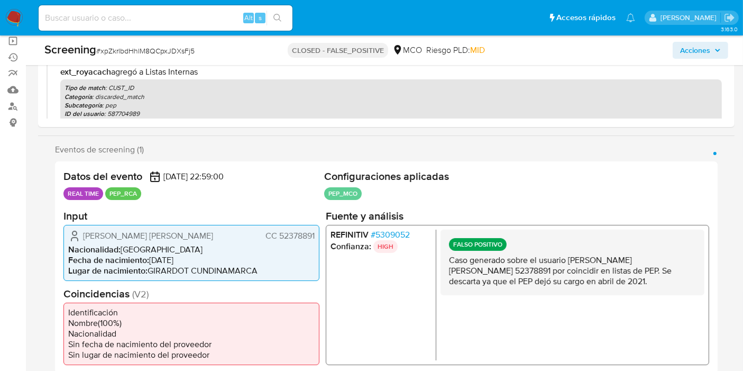
scroll to position [176, 0]
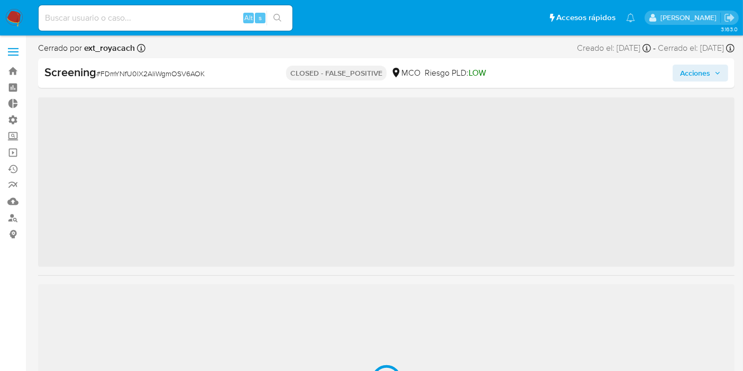
scroll to position [497, 0]
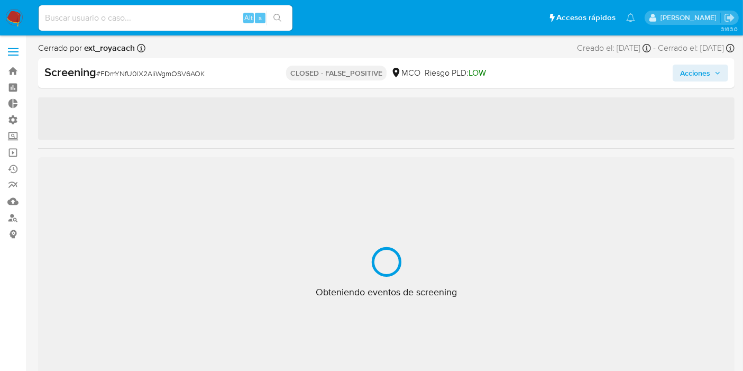
select select "10"
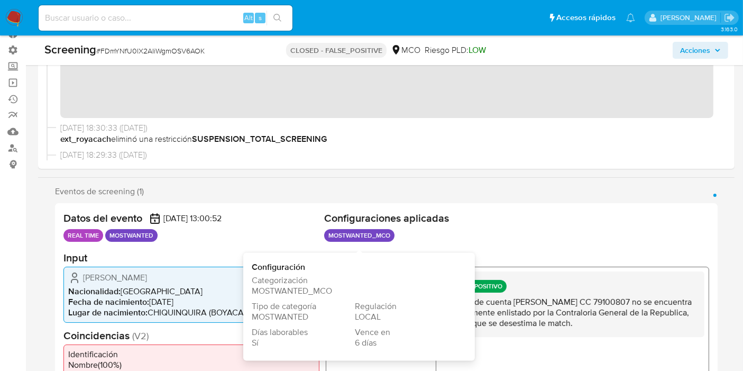
scroll to position [176, 0]
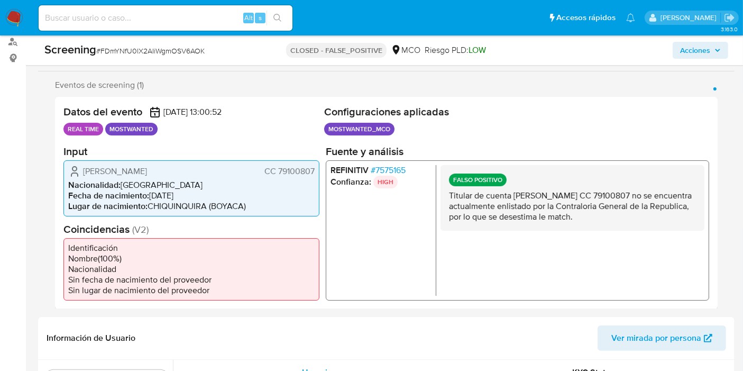
drag, startPoint x: 487, startPoint y: 200, endPoint x: 582, endPoint y: 209, distance: 95.6
click at [582, 209] on p "Titular de cuenta [PERSON_NAME] CC 79100807 no se encuentra actualmente enlista…" at bounding box center [572, 206] width 247 height 32
click at [591, 212] on p "Titular de cuenta [PERSON_NAME] CC 79100807 no se encuentra actualmente enlista…" at bounding box center [572, 206] width 247 height 32
drag, startPoint x: 599, startPoint y: 206, endPoint x: 701, endPoint y: 228, distance: 104.5
click at [701, 228] on div "FALSO POSITIVO Titular de cuenta Fernando Villamil Cortes CC 79100807 no se enc…" at bounding box center [573, 197] width 264 height 66
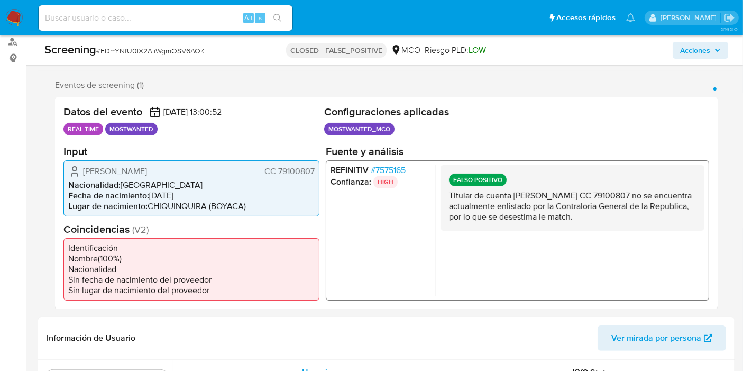
click at [669, 216] on p "Titular de cuenta Fernando Villamil Cortes CC 79100807 no se encuentra actualme…" at bounding box center [572, 206] width 247 height 32
click at [610, 201] on p "Titular de cuenta Fernando Villamil Cortes CC 79100807 no se encuentra actualme…" at bounding box center [572, 206] width 247 height 32
click at [606, 194] on p "Titular de cuenta Fernando Villamil Cortes CC 79100807 no se encuentra actualme…" at bounding box center [572, 206] width 247 height 32
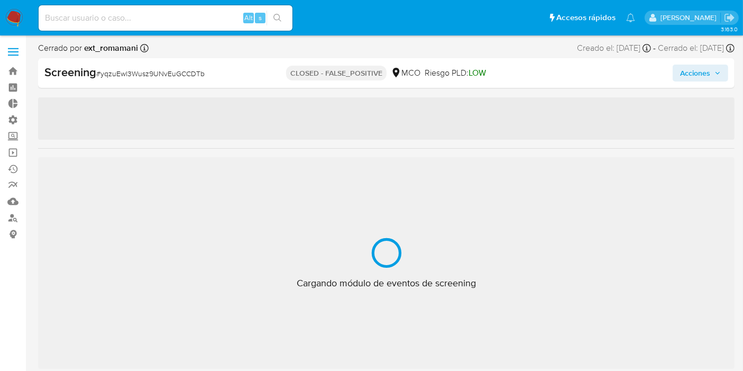
select select "10"
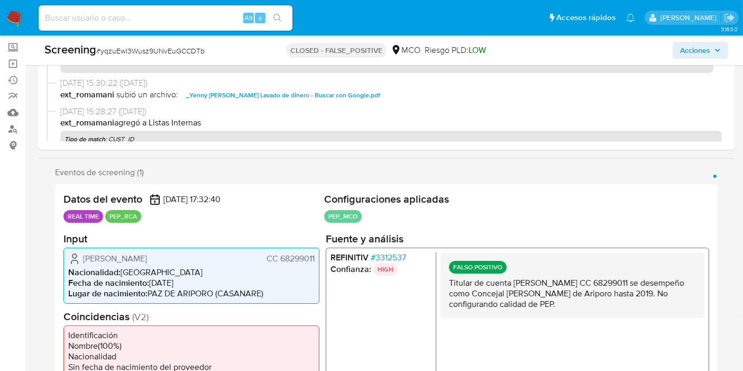
scroll to position [235, 0]
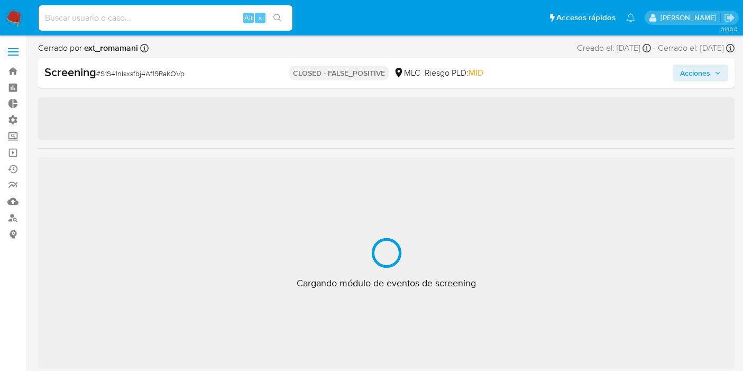
select select "10"
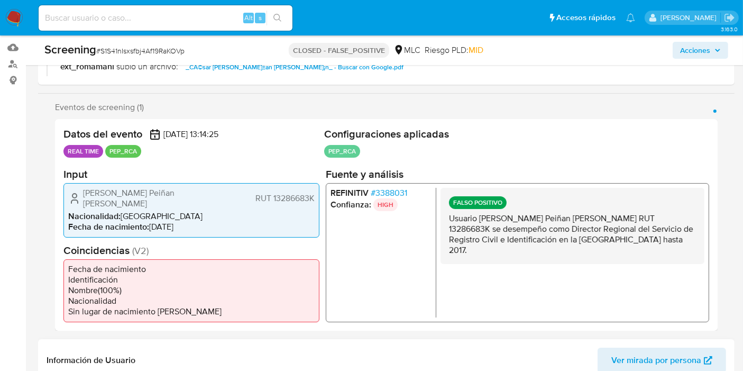
scroll to position [235, 0]
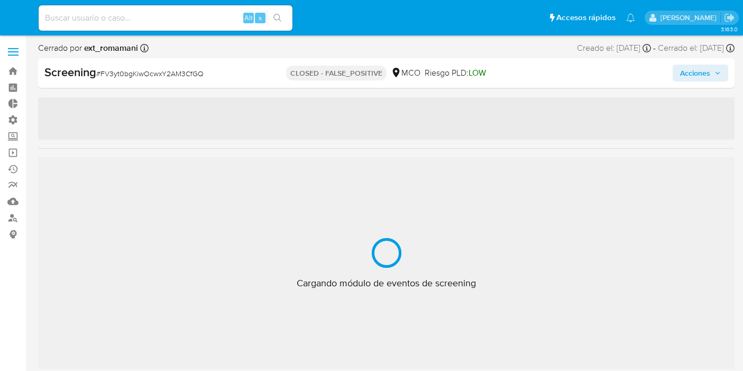
select select "10"
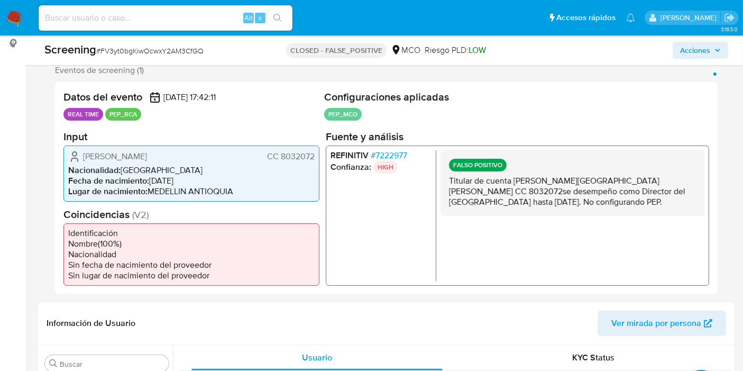
scroll to position [497, 0]
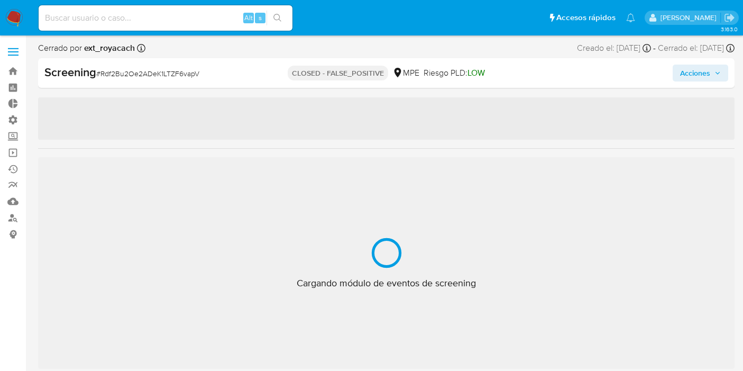
select select "10"
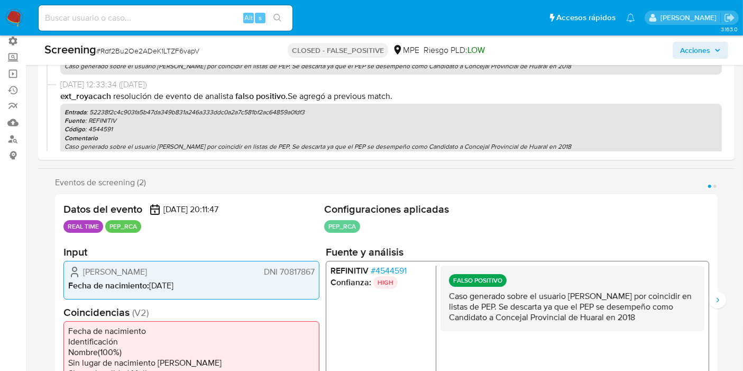
scroll to position [176, 0]
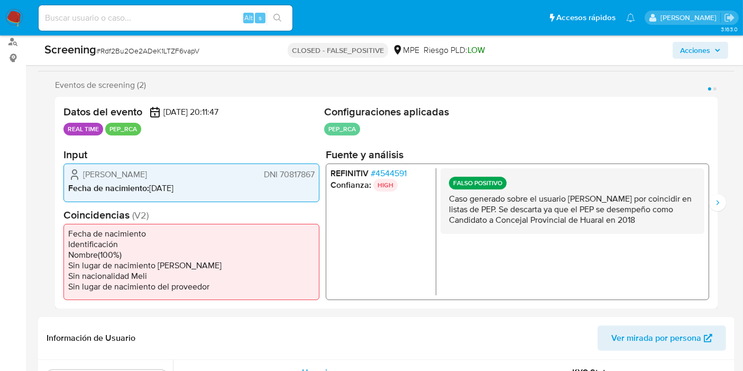
drag, startPoint x: 482, startPoint y: 195, endPoint x: 484, endPoint y: 227, distance: 32.3
click at [484, 225] on p "Caso generado sobre el usuario Luis Ricardo Sanchez Santos por coincidir en lis…" at bounding box center [572, 210] width 247 height 32
click at [484, 221] on p "Caso generado sobre el usuario Luis Ricardo Sanchez Santos por coincidir en lis…" at bounding box center [572, 210] width 247 height 32
drag, startPoint x: 443, startPoint y: 196, endPoint x: 480, endPoint y: 239, distance: 56.6
click at [480, 234] on div "FALSO POSITIVO Caso generado sobre el usuario Luis Ricardo Sanchez Santos por c…" at bounding box center [573, 201] width 264 height 66
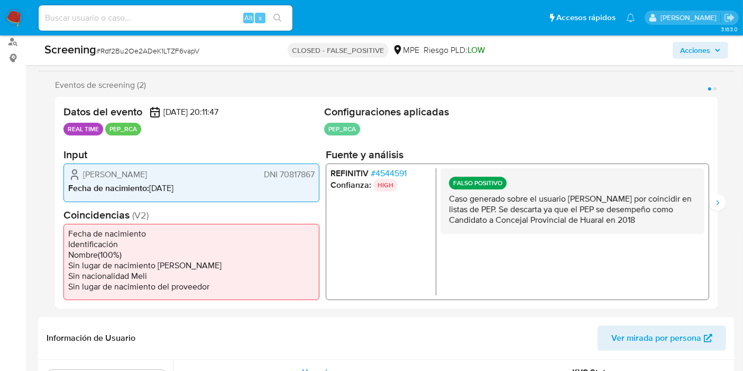
click at [484, 225] on p "Caso generado sobre el usuario Luis Ricardo Sanchez Santos por coincidir en lis…" at bounding box center [572, 210] width 247 height 32
click at [475, 225] on p "Caso generado sobre el usuario Luis Ricardo Sanchez Santos por coincidir en lis…" at bounding box center [572, 210] width 247 height 32
drag, startPoint x: 467, startPoint y: 232, endPoint x: 443, endPoint y: 194, distance: 45.0
click at [438, 189] on div "REFINITIV # 4544591 Confianza: HIGH FALSO POSITIVO Caso generado sobre el usuar…" at bounding box center [517, 231] width 383 height 136
click at [443, 194] on div "FALSO POSITIVO Caso generado sobre el usuario Luis Ricardo Sanchez Santos por c…" at bounding box center [573, 201] width 264 height 66
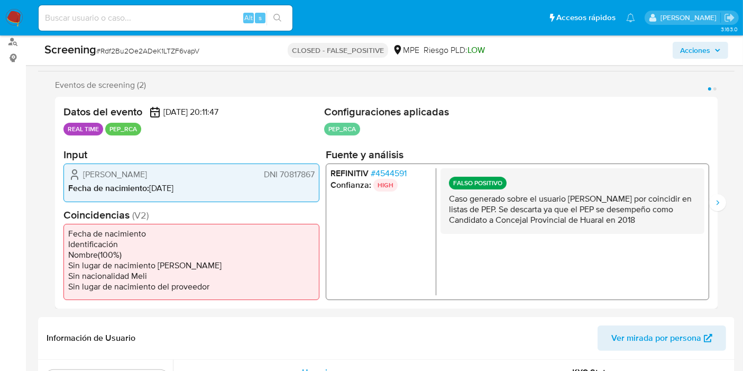
drag, startPoint x: 444, startPoint y: 196, endPoint x: 486, endPoint y: 238, distance: 59.8
click at [486, 234] on div "FALSO POSITIVO Caso generado sobre el usuario Luis Ricardo Sanchez Santos por c…" at bounding box center [573, 201] width 264 height 66
click at [485, 225] on p "Caso generado sobre el usuario Luis Ricardo Sanchez Santos por coincidir en lis…" at bounding box center [572, 210] width 247 height 32
drag, startPoint x: 450, startPoint y: 197, endPoint x: 474, endPoint y: 234, distance: 44.5
click at [474, 225] on p "Caso generado sobre el usuario Luis Ricardo Sanchez Santos por coincidir en lis…" at bounding box center [572, 210] width 247 height 32
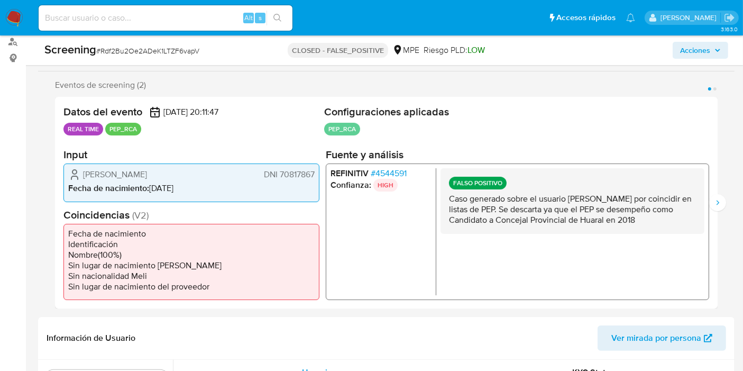
click at [473, 225] on p "Caso generado sobre el usuario Luis Ricardo Sanchez Santos por coincidir en lis…" at bounding box center [572, 210] width 247 height 32
click at [471, 225] on p "Caso generado sobre el usuario Luis Ricardo Sanchez Santos por coincidir en lis…" at bounding box center [572, 210] width 247 height 32
click at [454, 209] on p "Caso generado sobre el usuario Luis Ricardo Sanchez Santos por coincidir en lis…" at bounding box center [572, 210] width 247 height 32
drag, startPoint x: 445, startPoint y: 197, endPoint x: 476, endPoint y: 238, distance: 51.4
click at [476, 234] on div "FALSO POSITIVO Caso generado sobre el usuario Luis Ricardo Sanchez Santos por c…" at bounding box center [573, 201] width 264 height 66
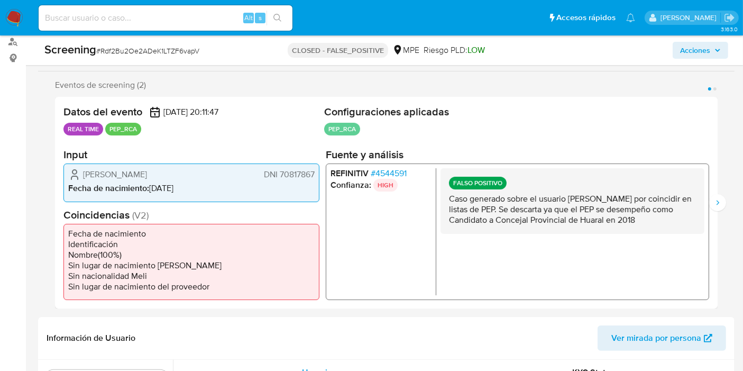
click at [474, 225] on p "Caso generado sobre el usuario Luis Ricardo Sanchez Santos por coincidir en lis…" at bounding box center [572, 210] width 247 height 32
drag, startPoint x: 470, startPoint y: 230, endPoint x: 440, endPoint y: 198, distance: 43.4
click at [441, 198] on div "FALSO POSITIVO Caso generado sobre el usuario Luis Ricardo Sanchez Santos por c…" at bounding box center [573, 201] width 264 height 66
click at [441, 197] on div "FALSO POSITIVO Caso generado sobre el usuario Luis Ricardo Sanchez Santos por c…" at bounding box center [573, 201] width 264 height 66
drag, startPoint x: 443, startPoint y: 195, endPoint x: 488, endPoint y: 241, distance: 64.3
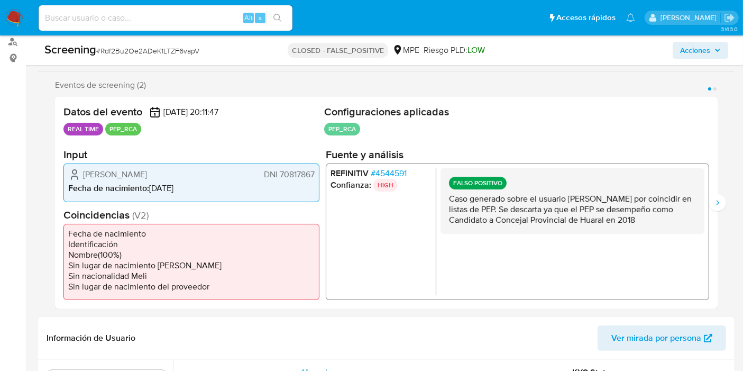
click at [488, 234] on div "FALSO POSITIVO Caso generado sobre el usuario Luis Ricardo Sanchez Santos por c…" at bounding box center [573, 201] width 264 height 66
click at [484, 225] on p "Caso generado sobre el usuario Luis Ricardo Sanchez Santos por coincidir en lis…" at bounding box center [572, 210] width 247 height 32
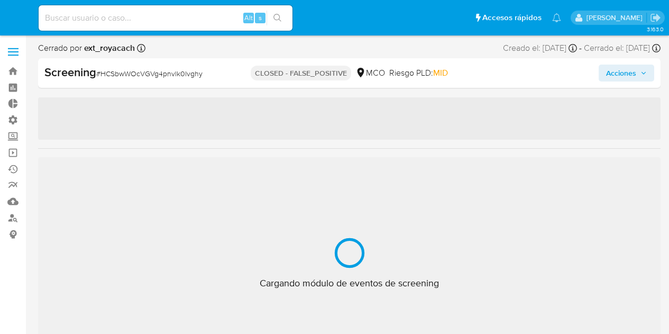
select select "10"
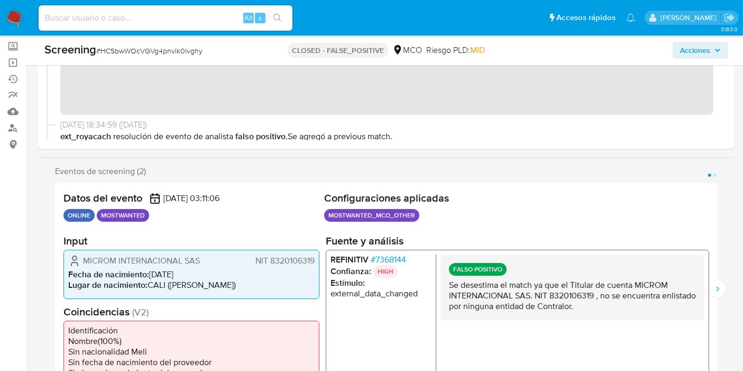
scroll to position [235, 0]
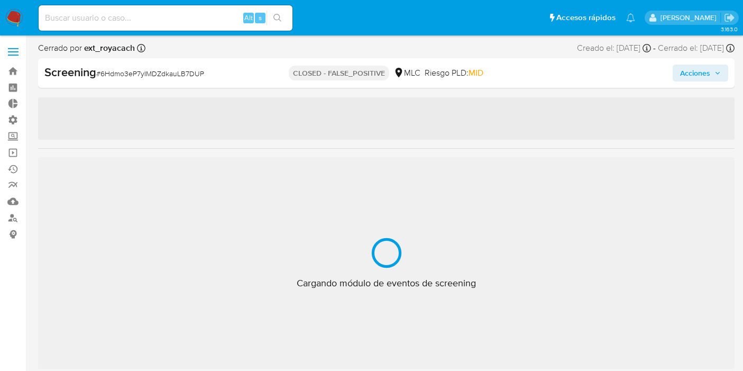
select select "10"
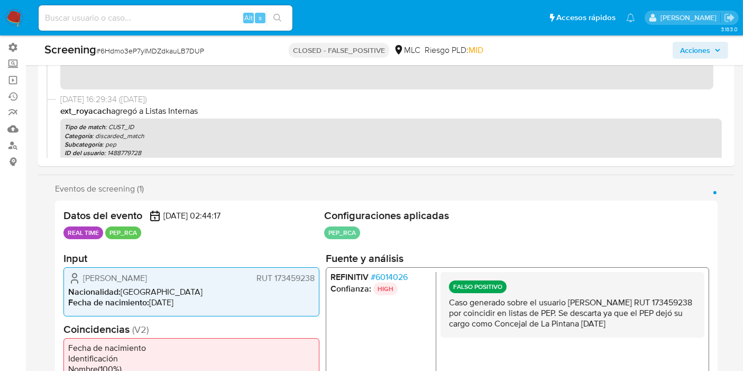
scroll to position [117, 0]
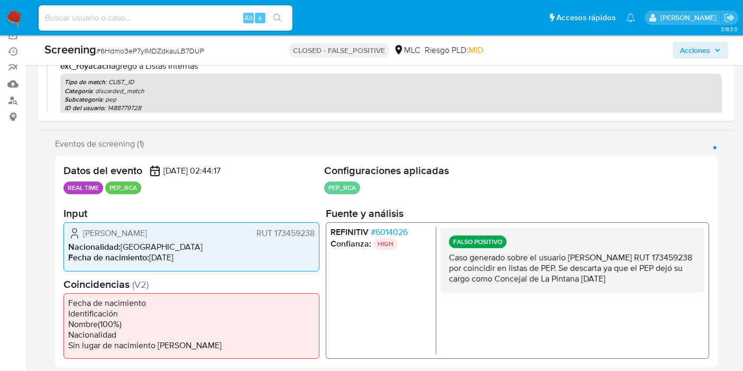
drag, startPoint x: 491, startPoint y: 259, endPoint x: 680, endPoint y: 272, distance: 189.3
click at [680, 272] on p "Caso generado sobre el usuario [PERSON_NAME] RUT 173459238 por coincidir en lis…" at bounding box center [572, 268] width 247 height 32
click at [674, 274] on p "Caso generado sobre el usuario [PERSON_NAME] RUT 173459238 por coincidir en lis…" at bounding box center [572, 268] width 247 height 32
drag, startPoint x: 545, startPoint y: 262, endPoint x: 714, endPoint y: 293, distance: 172.2
click at [714, 293] on div "Datos del evento [DATE] 02:44:17 REAL TIME PEP_RCA Configuraciones aplicadas PE…" at bounding box center [386, 261] width 663 height 212
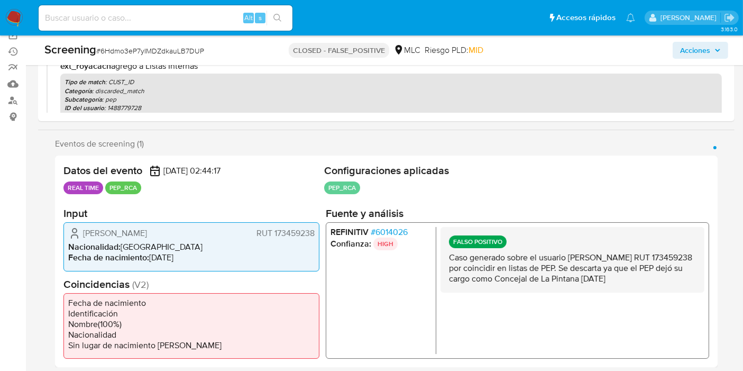
click at [674, 274] on p "Caso generado sobre el usuario Matías Felipe Muñoz Cordero RUT 173459238 por co…" at bounding box center [572, 268] width 247 height 32
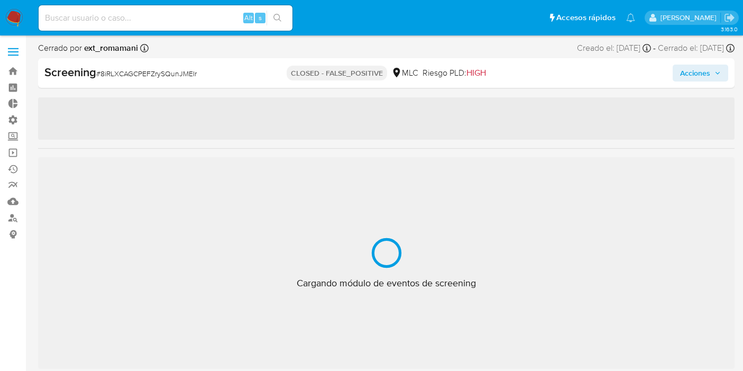
select select "10"
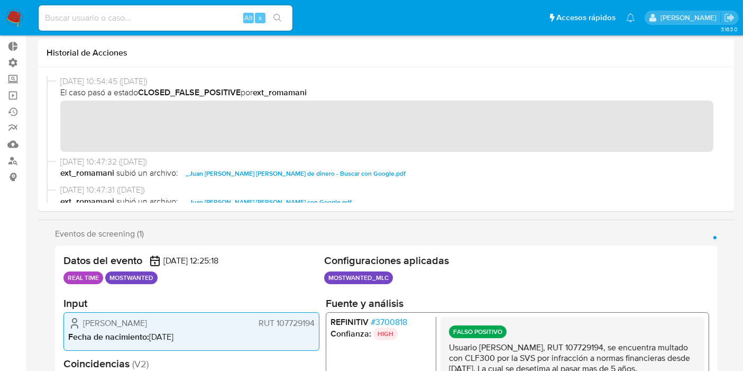
scroll to position [176, 0]
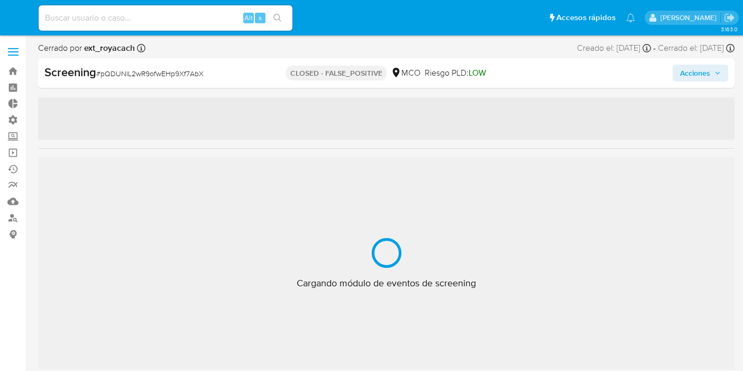
select select "10"
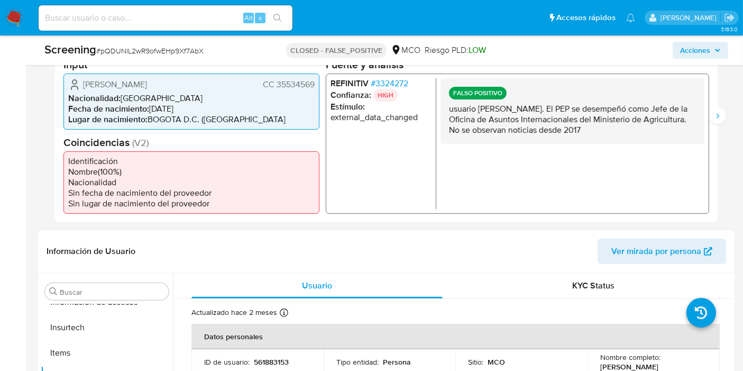
scroll to position [293, 0]
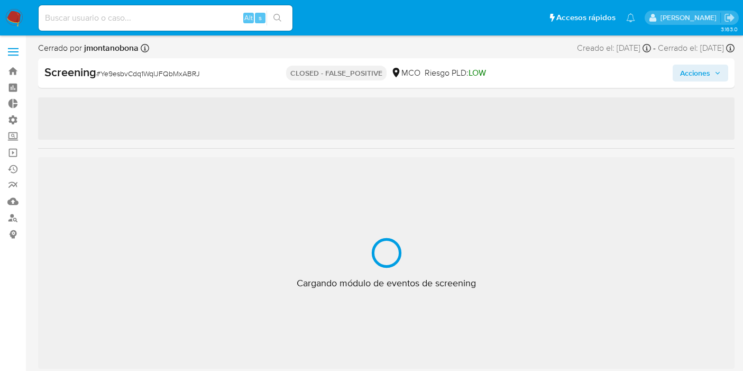
select select "10"
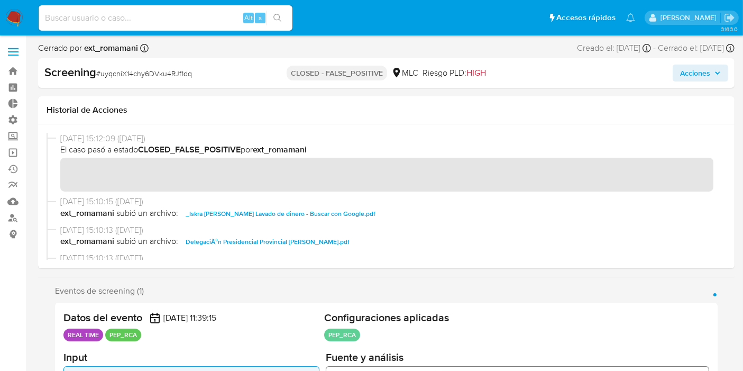
scroll to position [176, 0]
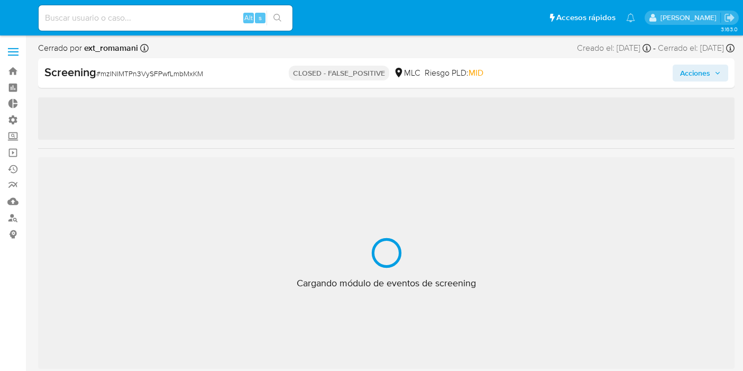
select select "10"
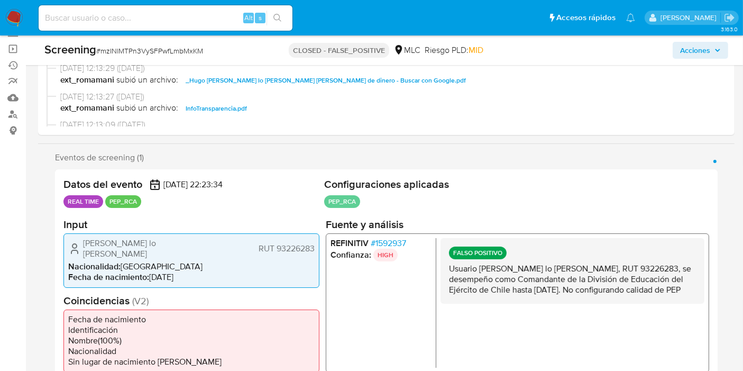
scroll to position [117, 0]
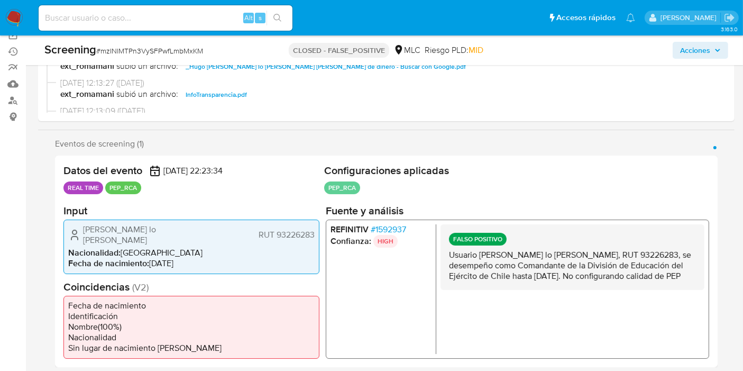
drag, startPoint x: 465, startPoint y: 258, endPoint x: 522, endPoint y: 291, distance: 65.9
click at [518, 281] on p "Usuario Hugo Fernando lo Presti Rojas, RUT 93226283, se desempeño como Comandan…" at bounding box center [572, 265] width 247 height 32
click at [528, 281] on p "Usuario Hugo Fernando lo Presti Rojas, RUT 93226283, se desempeño como Comandan…" at bounding box center [572, 265] width 247 height 32
click at [451, 262] on p "Usuario Hugo Fernando lo Presti Rojas, RUT 93226283, se desempeño como Comandan…" at bounding box center [572, 265] width 247 height 32
drag, startPoint x: 445, startPoint y: 255, endPoint x: 475, endPoint y: 288, distance: 44.6
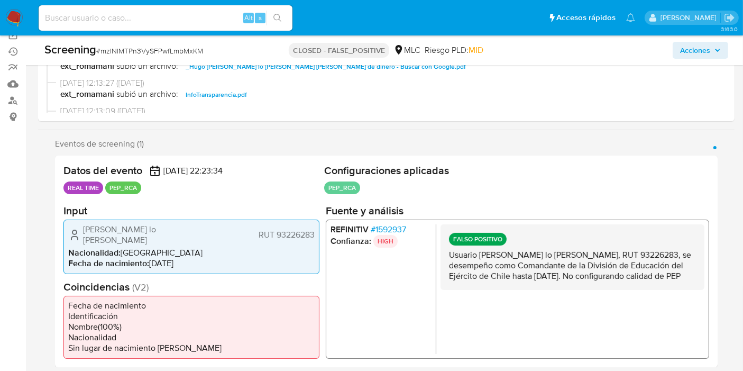
click at [486, 289] on div "FALSO POSITIVO Usuario Hugo Fernando lo Presti Rojas, RUT 93226283, se desempeñ…" at bounding box center [573, 257] width 264 height 66
click at [474, 281] on p "Usuario Hugo Fernando lo Presti Rojas, RUT 93226283, se desempeño como Comandan…" at bounding box center [572, 265] width 247 height 32
drag, startPoint x: 480, startPoint y: 276, endPoint x: 454, endPoint y: 253, distance: 34.9
click at [455, 252] on p "Usuario Hugo Fernando lo Presti Rojas, RUT 93226283, se desempeño como Comandan…" at bounding box center [572, 265] width 247 height 32
click at [453, 253] on p "Usuario Hugo Fernando lo Presti Rojas, RUT 93226283, se desempeño como Comandan…" at bounding box center [572, 265] width 247 height 32
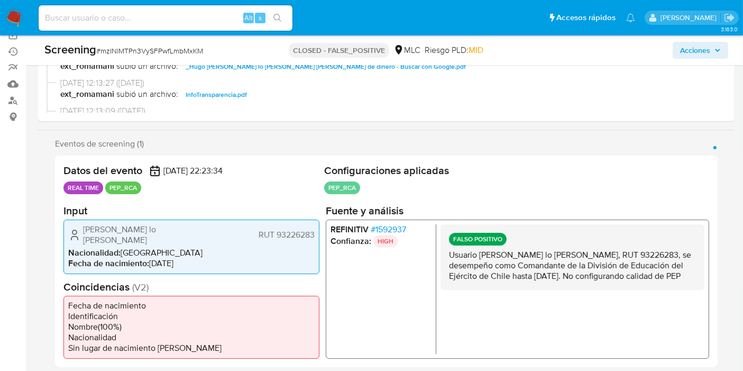
click at [450, 256] on p "Usuario Hugo Fernando lo Presti Rojas, RUT 93226283, se desempeño como Comandan…" at bounding box center [572, 265] width 247 height 32
drag, startPoint x: 447, startPoint y: 258, endPoint x: 488, endPoint y: 297, distance: 56.5
click at [488, 289] on div "FALSO POSITIVO Usuario Hugo Fernando lo Presti Rojas, RUT 93226283, se desempeñ…" at bounding box center [573, 257] width 264 height 66
click at [482, 281] on p "Usuario Hugo Fernando lo Presti Rojas, RUT 93226283, se desempeño como Comandan…" at bounding box center [572, 265] width 247 height 32
drag, startPoint x: 477, startPoint y: 289, endPoint x: 439, endPoint y: 259, distance: 48.5
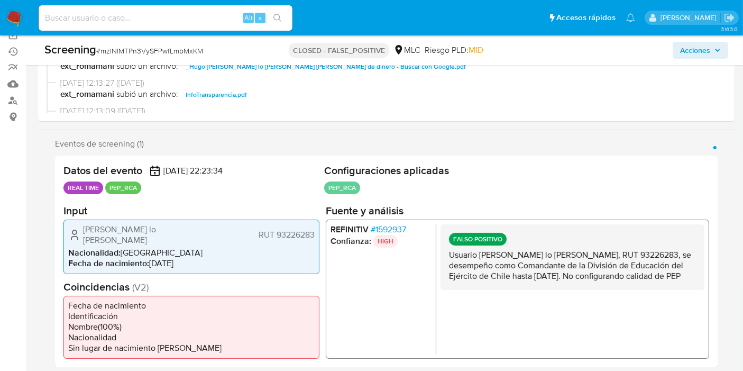
click at [441, 259] on div "FALSO POSITIVO Usuario Hugo Fernando lo Presti Rojas, RUT 93226283, se desempeñ…" at bounding box center [573, 257] width 264 height 66
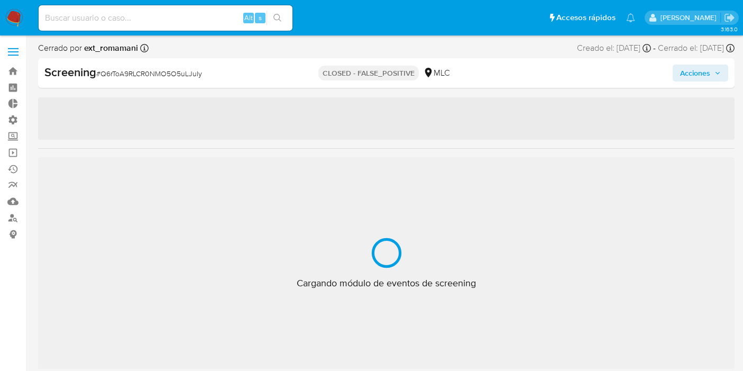
select select "10"
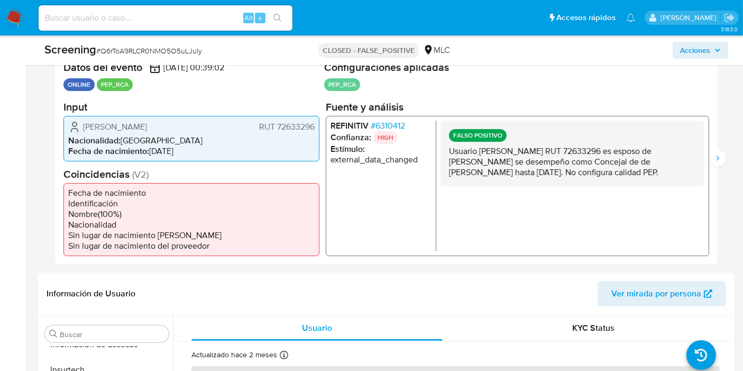
scroll to position [176, 0]
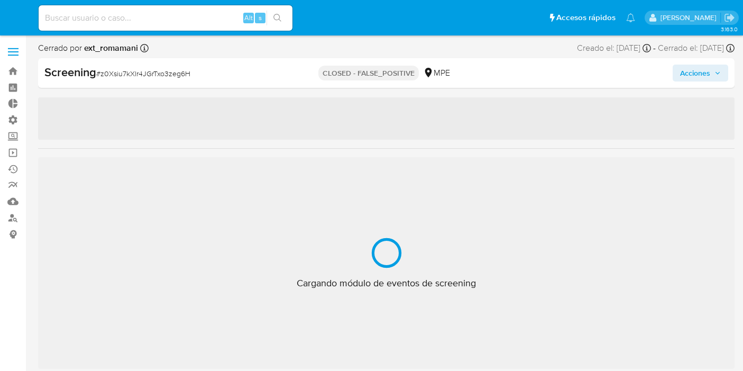
select select "10"
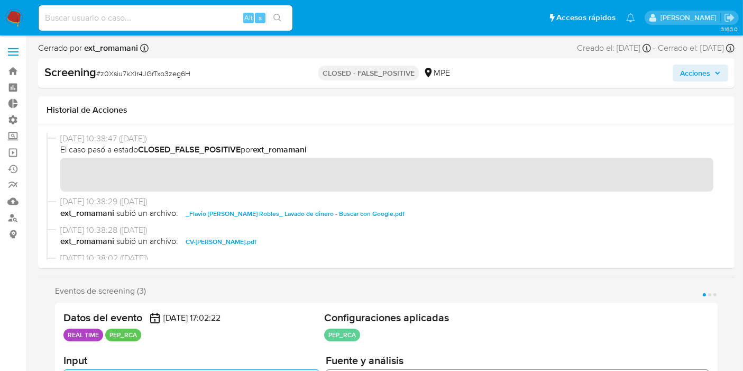
scroll to position [497, 0]
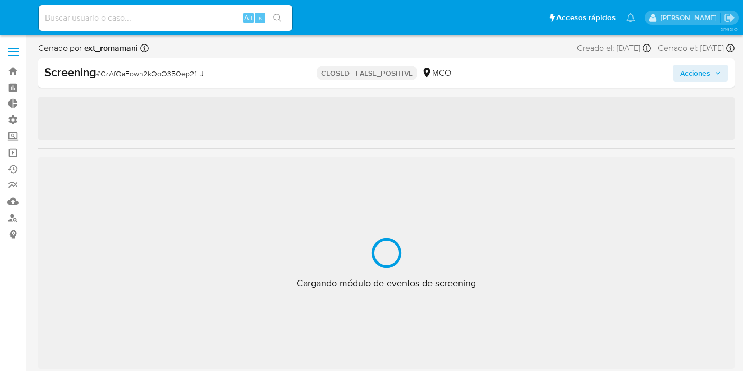
select select "10"
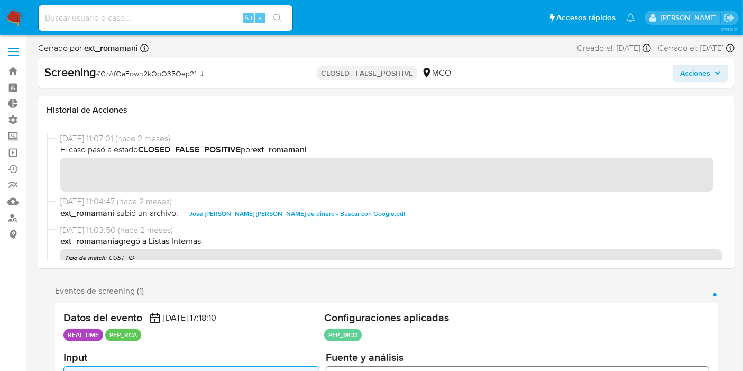
scroll to position [497, 0]
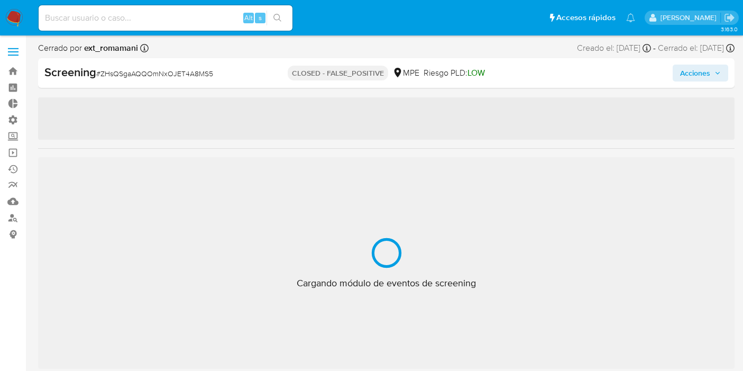
select select "10"
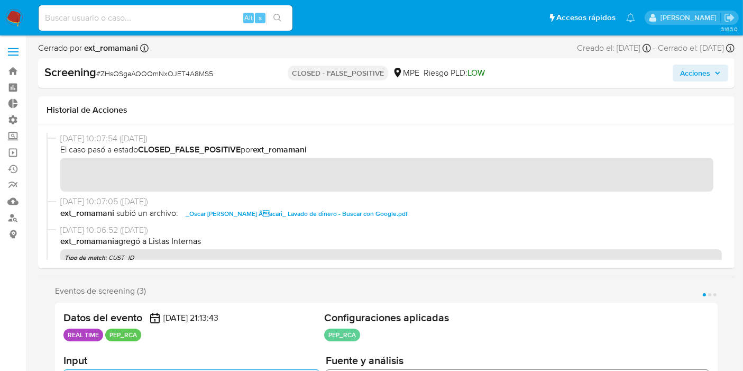
scroll to position [497, 0]
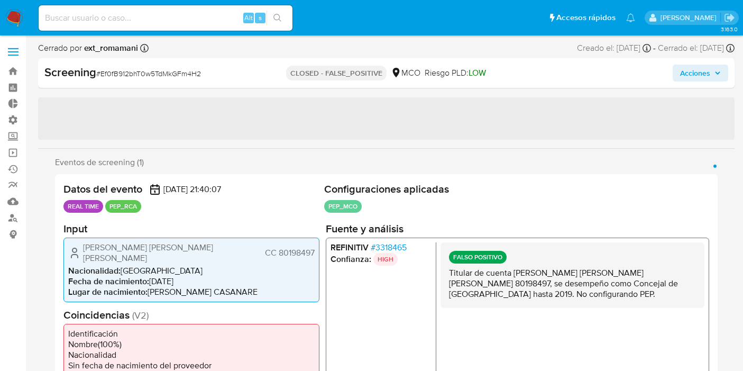
select select "10"
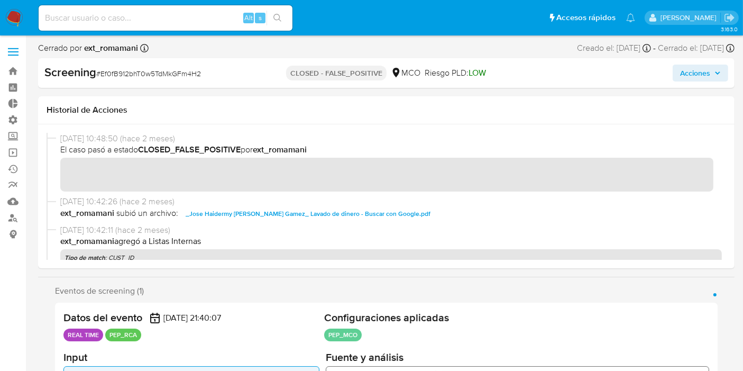
scroll to position [497, 0]
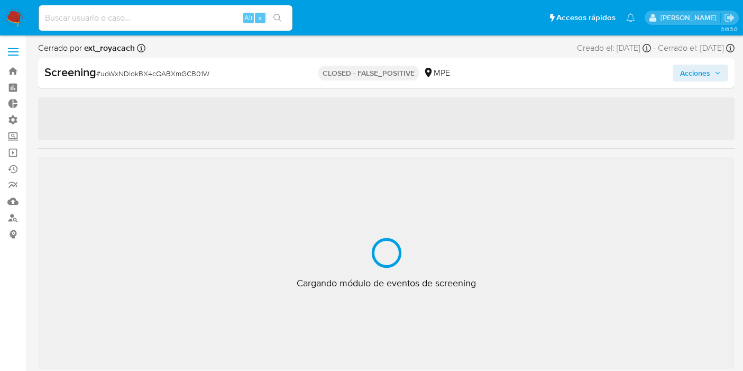
select select "10"
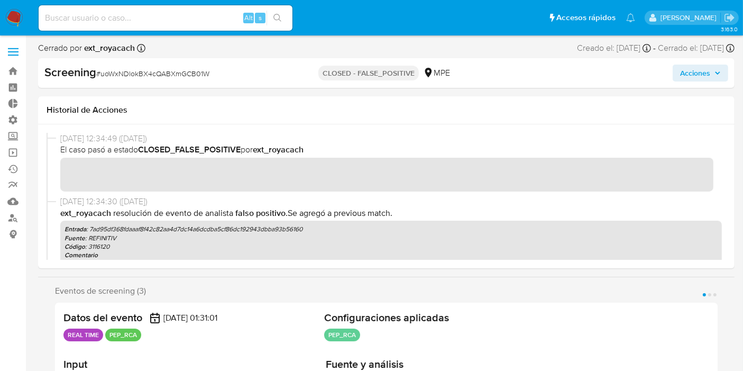
scroll to position [497, 0]
